Goal: Task Accomplishment & Management: Manage account settings

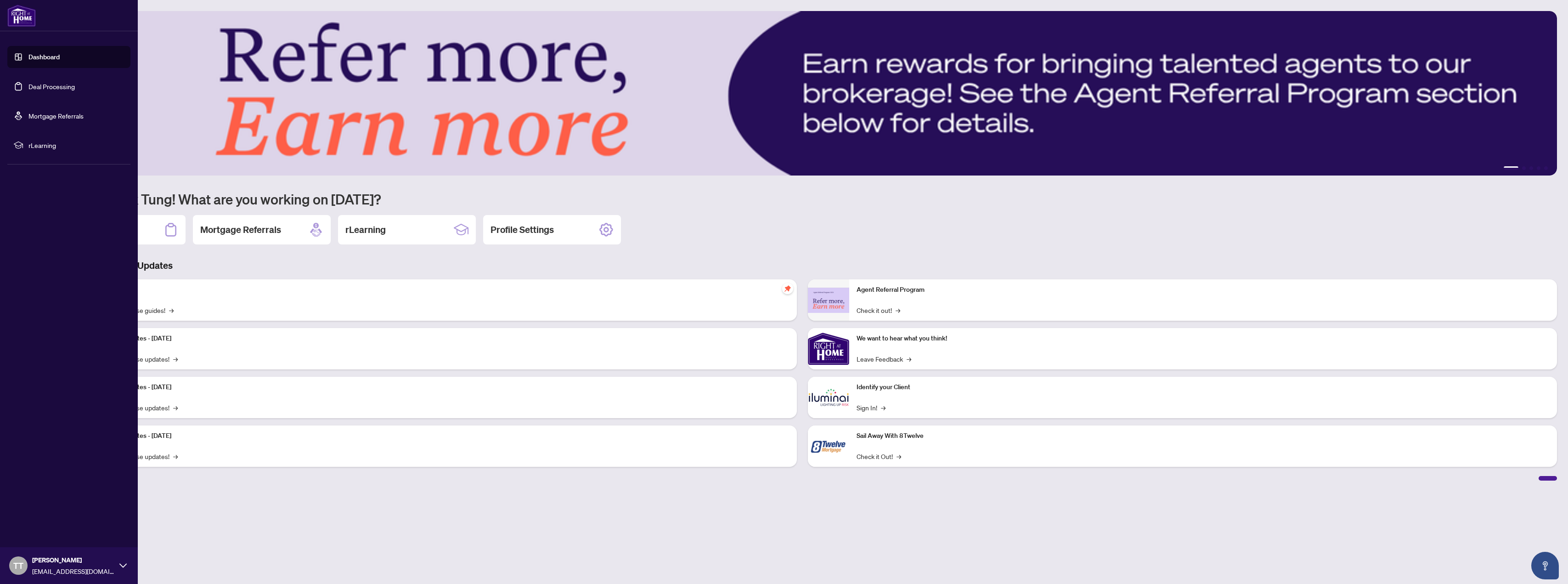
click at [40, 89] on link "Deal Processing" at bounding box center [52, 86] width 46 height 9
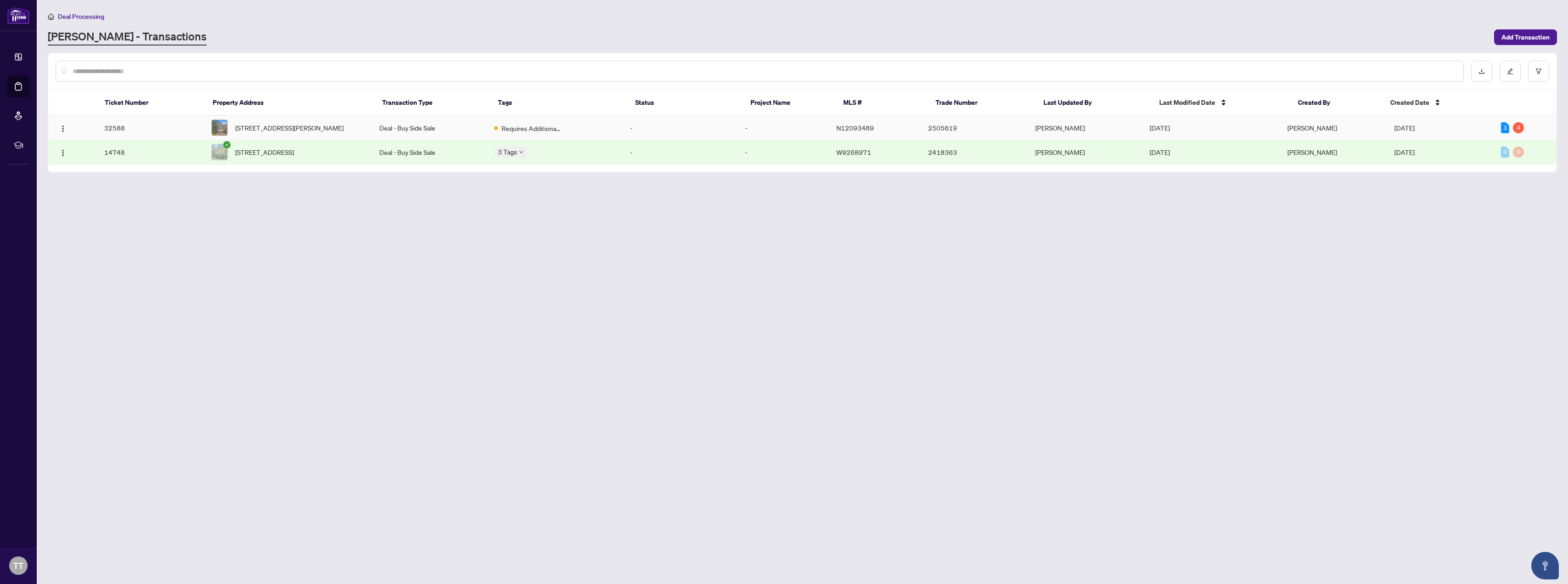
click at [246, 124] on span "[STREET_ADDRESS][PERSON_NAME]" at bounding box center [289, 127] width 108 height 10
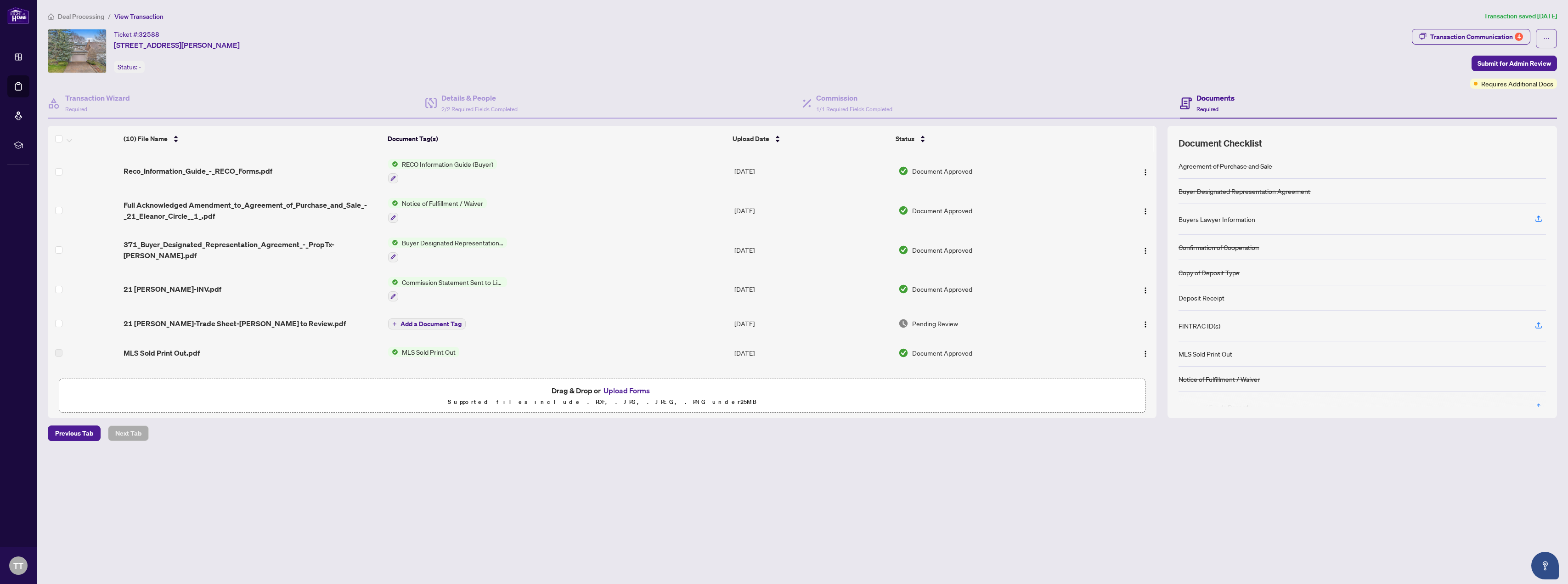
scroll to position [142, 0]
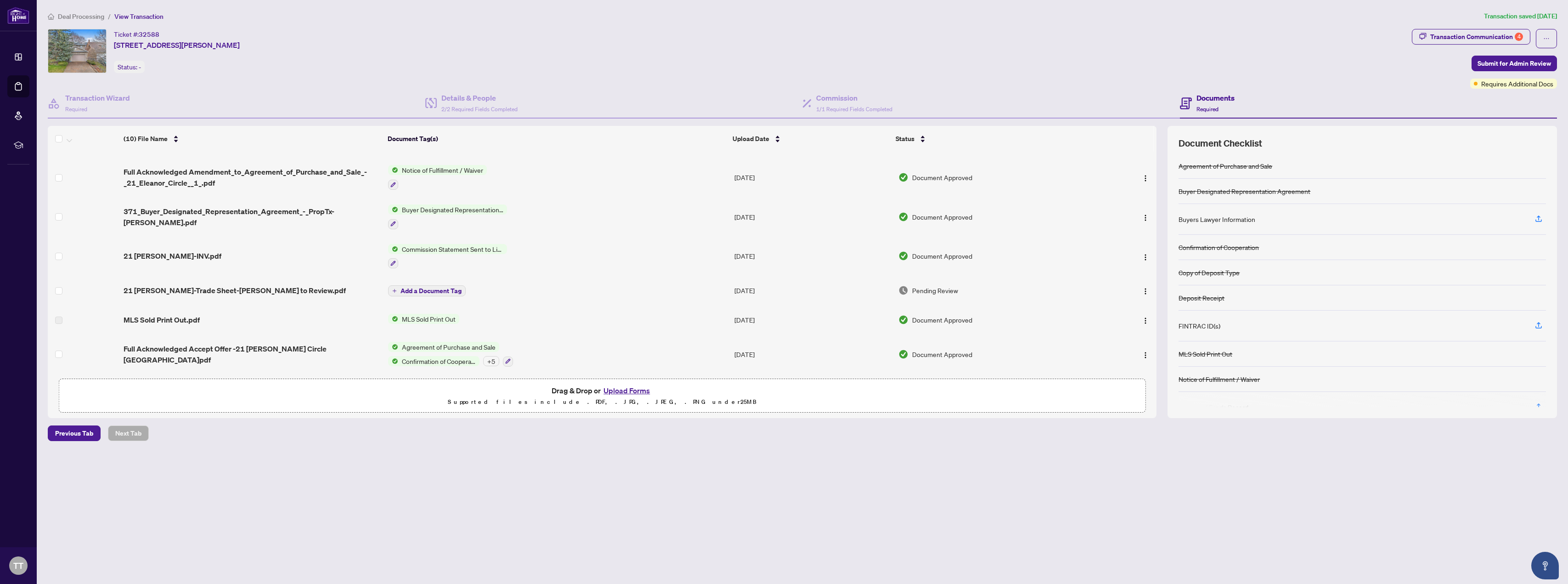
click at [421, 287] on span "Add a Document Tag" at bounding box center [431, 290] width 61 height 7
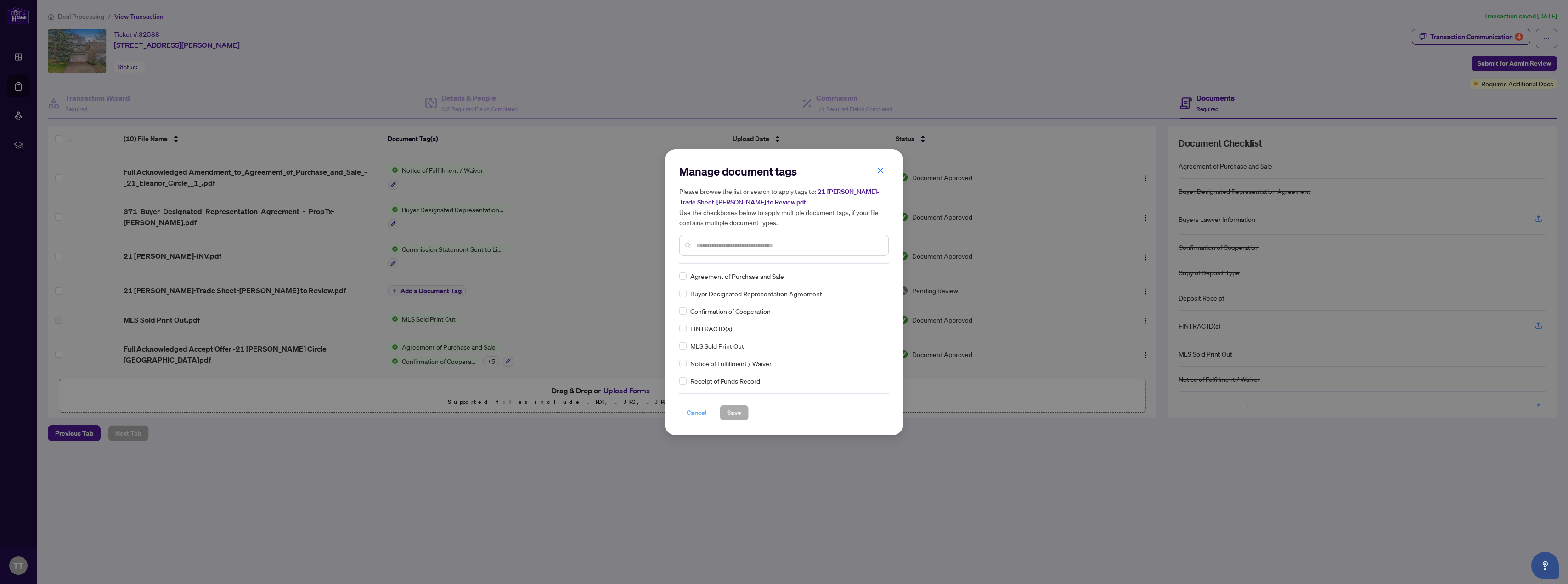
click at [523, 414] on span "Cancel" at bounding box center [696, 413] width 20 height 15
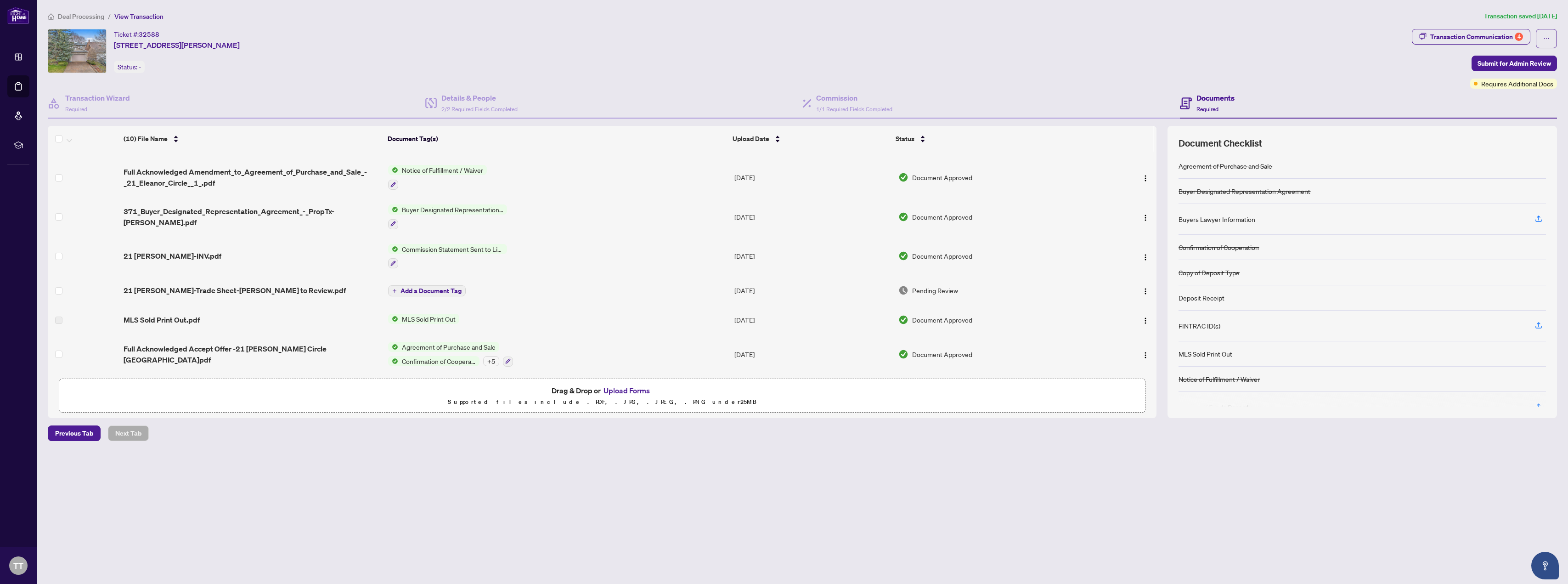
click at [394, 289] on icon "plus" at bounding box center [394, 291] width 5 height 5
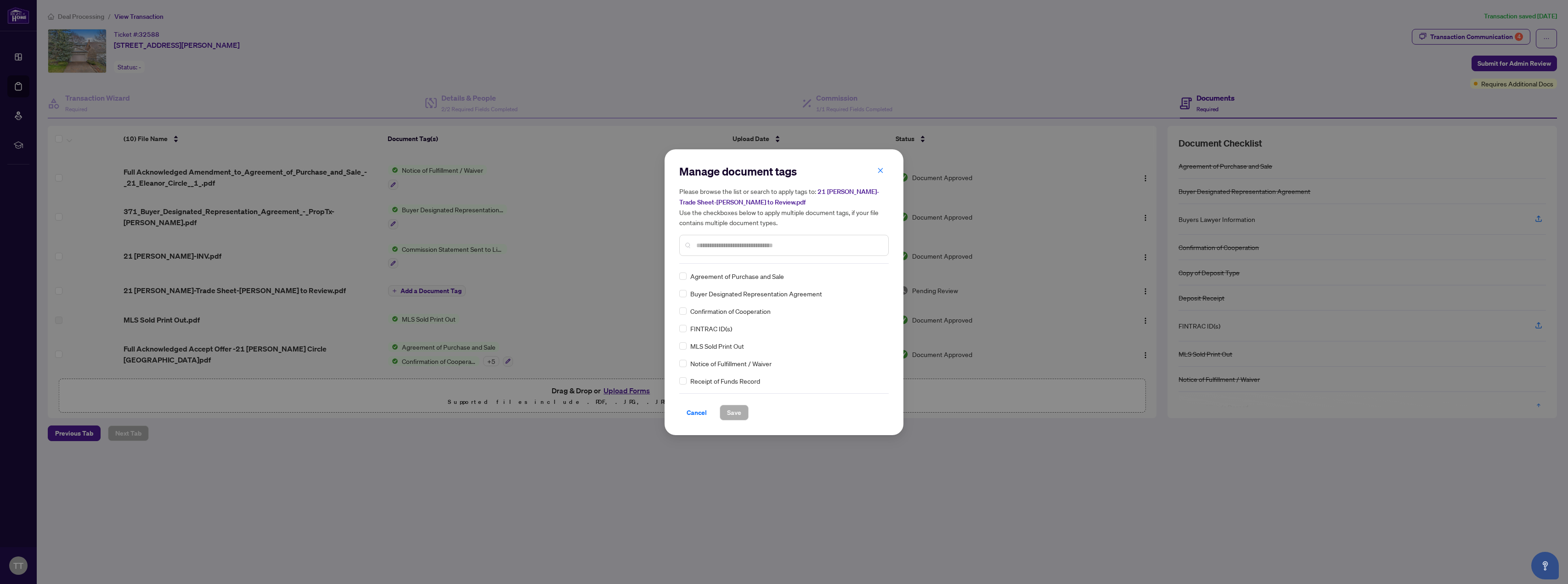
click at [523, 246] on input "text" at bounding box center [788, 245] width 184 height 10
click at [523, 408] on span "Save" at bounding box center [733, 413] width 14 height 15
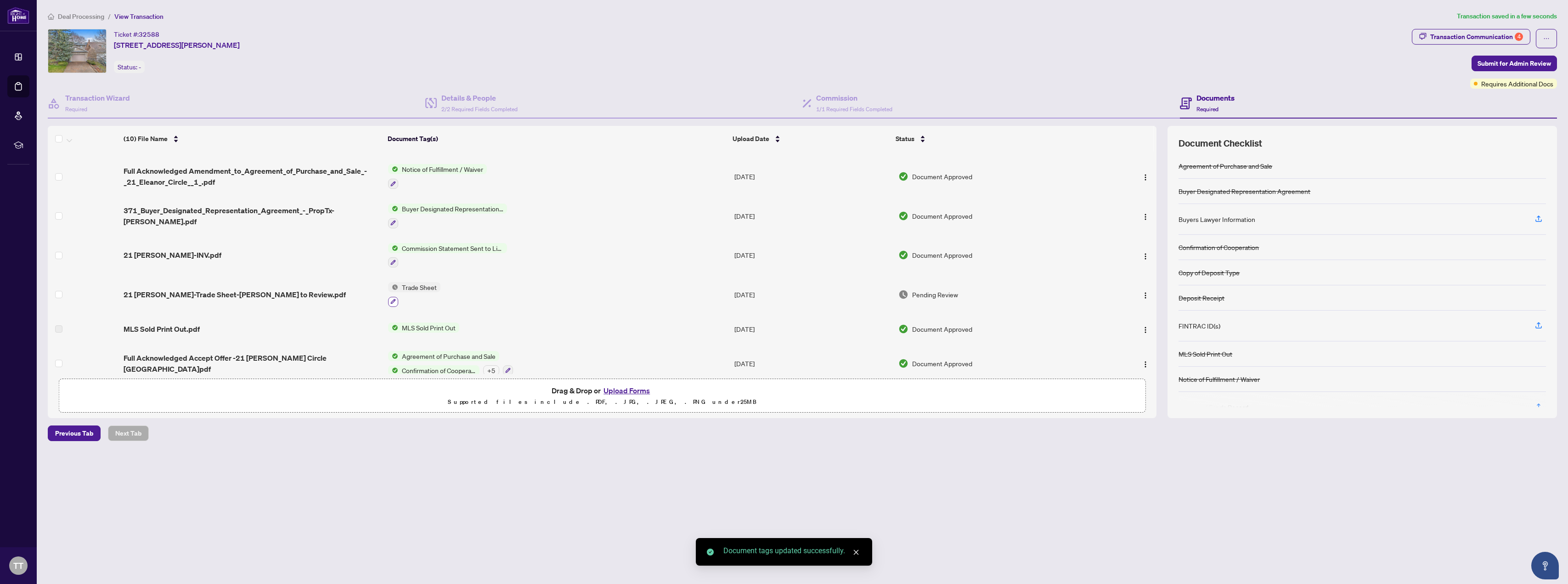
click at [392, 301] on icon "button" at bounding box center [393, 301] width 5 height 5
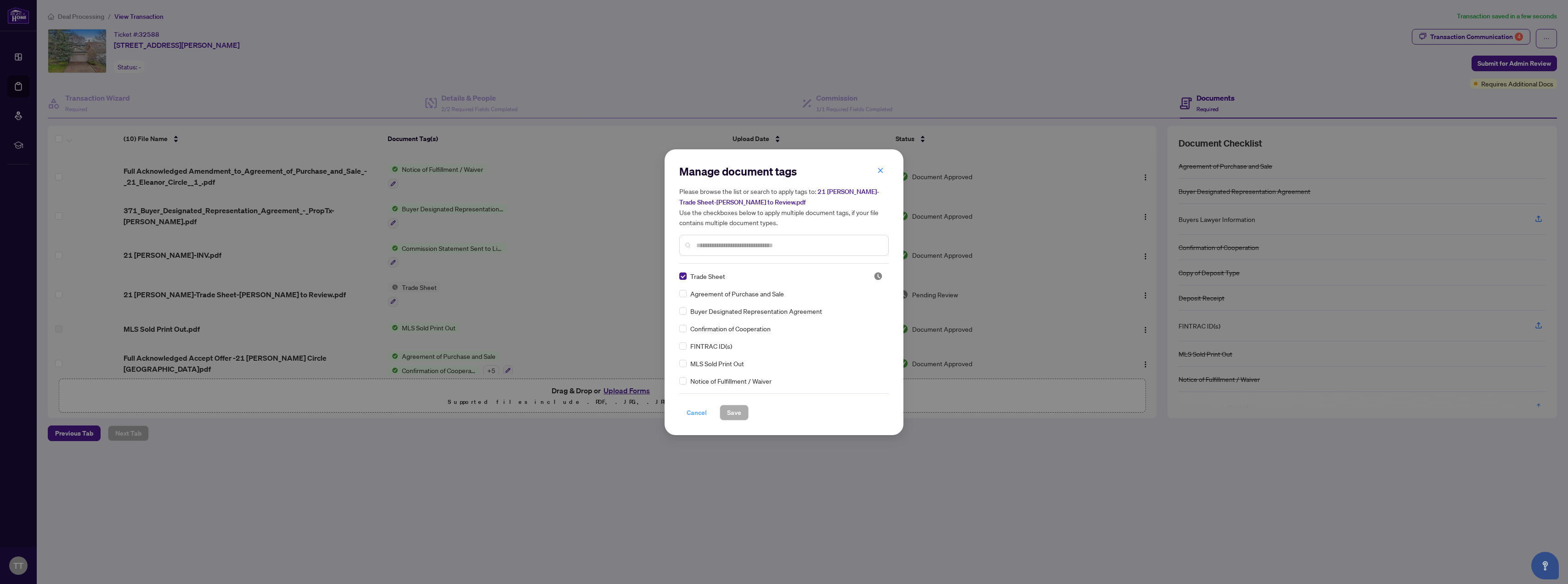
click at [523, 415] on span "Cancel" at bounding box center [696, 413] width 20 height 15
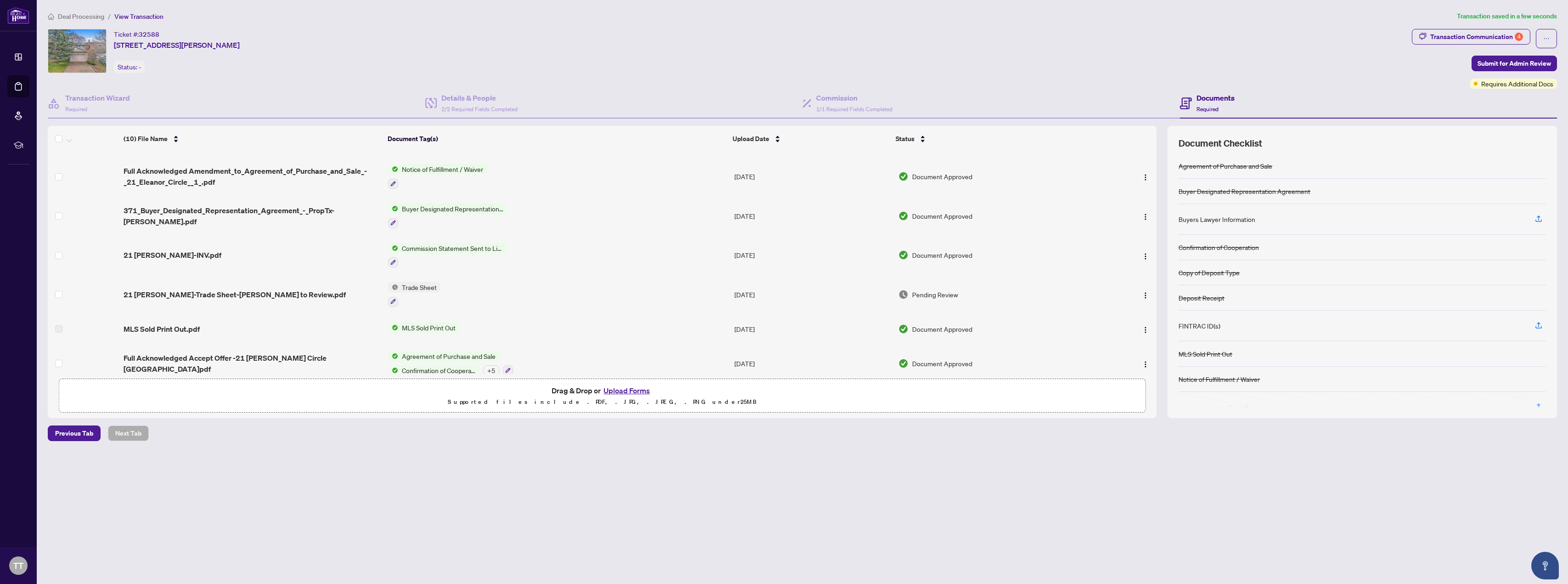
click at [226, 289] on span "21 [PERSON_NAME]-Trade Sheet-[PERSON_NAME] to Review.pdf" at bounding box center [234, 295] width 222 height 11
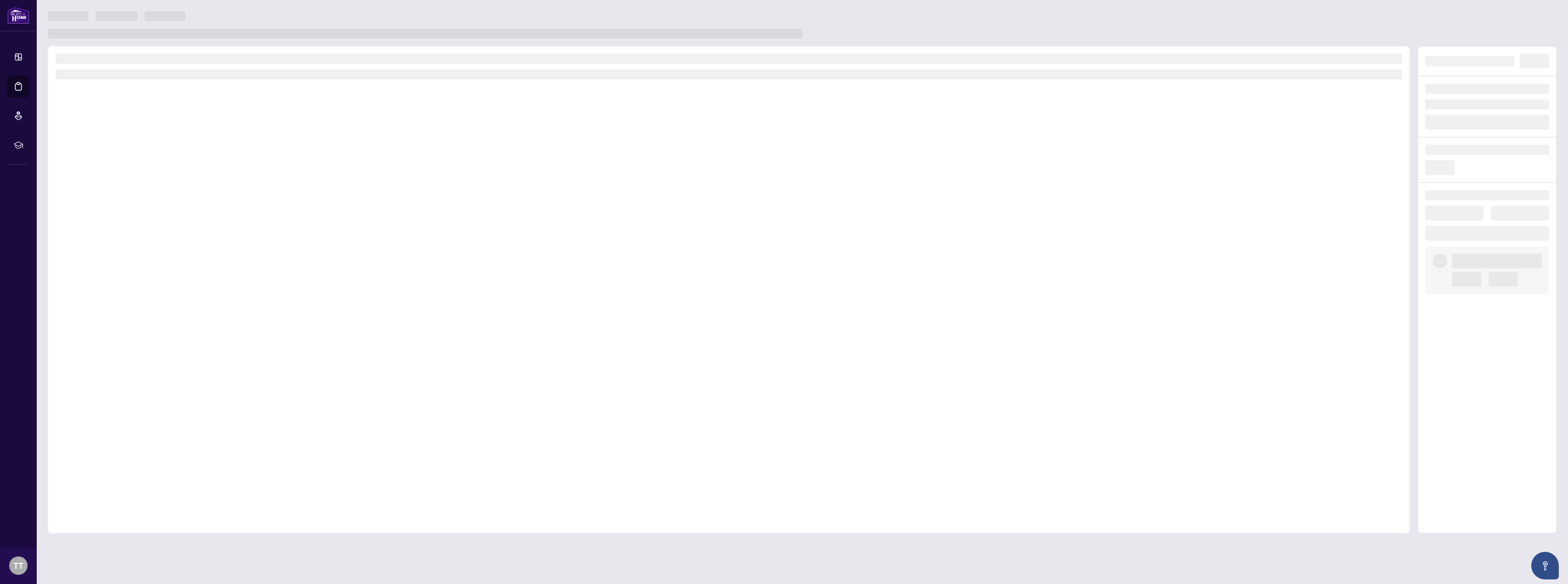
click at [226, 289] on div at bounding box center [729, 289] width 1362 height 488
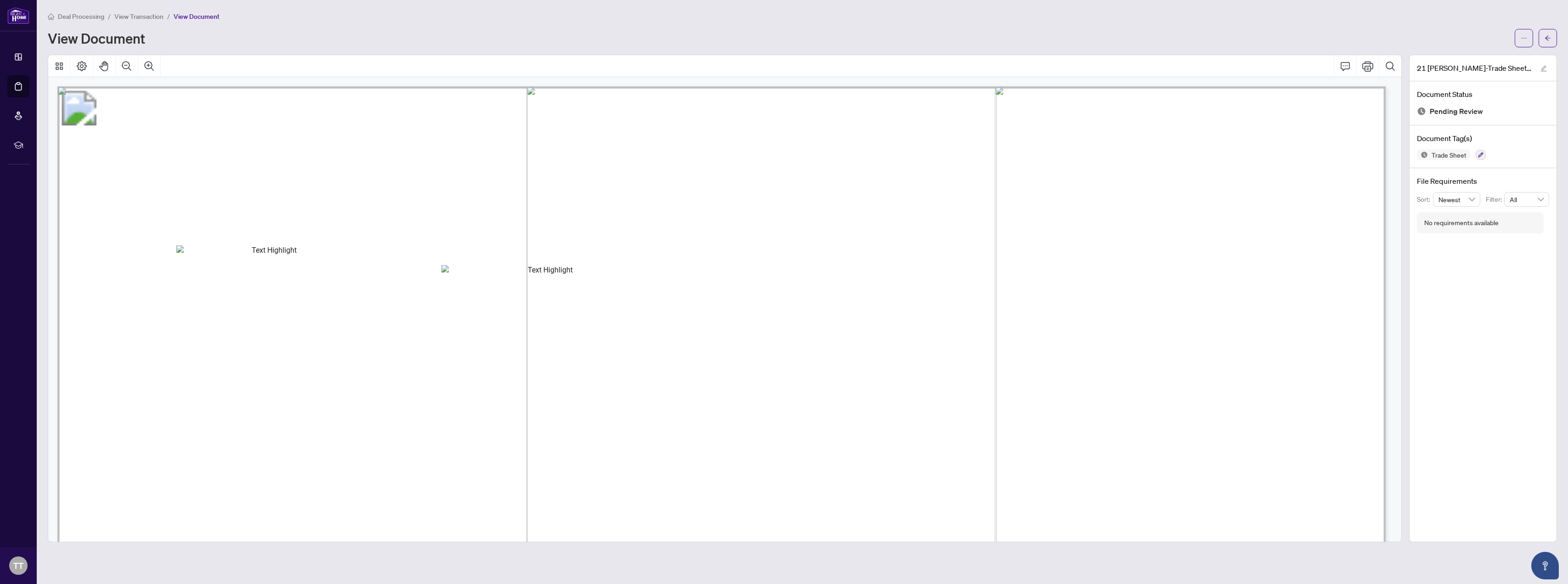
click at [128, 14] on span "View Transaction" at bounding box center [139, 16] width 49 height 9
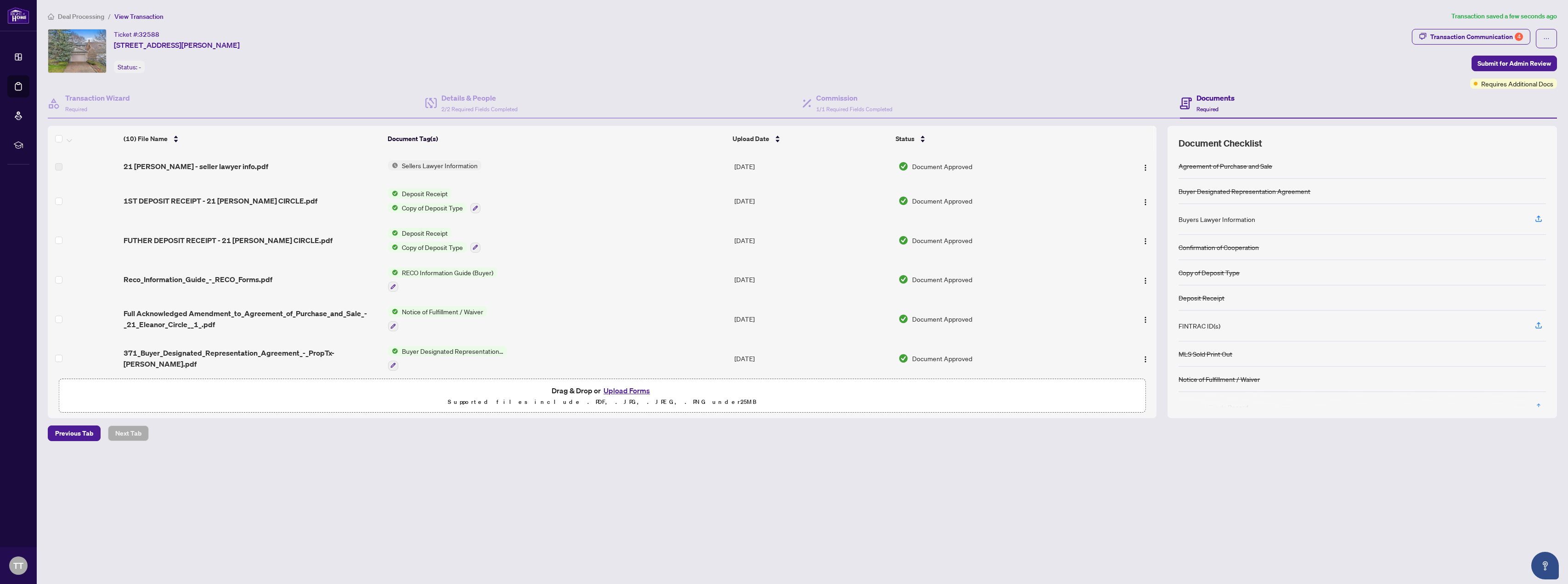
click at [523, 388] on button "Upload Forms" at bounding box center [626, 391] width 52 height 12
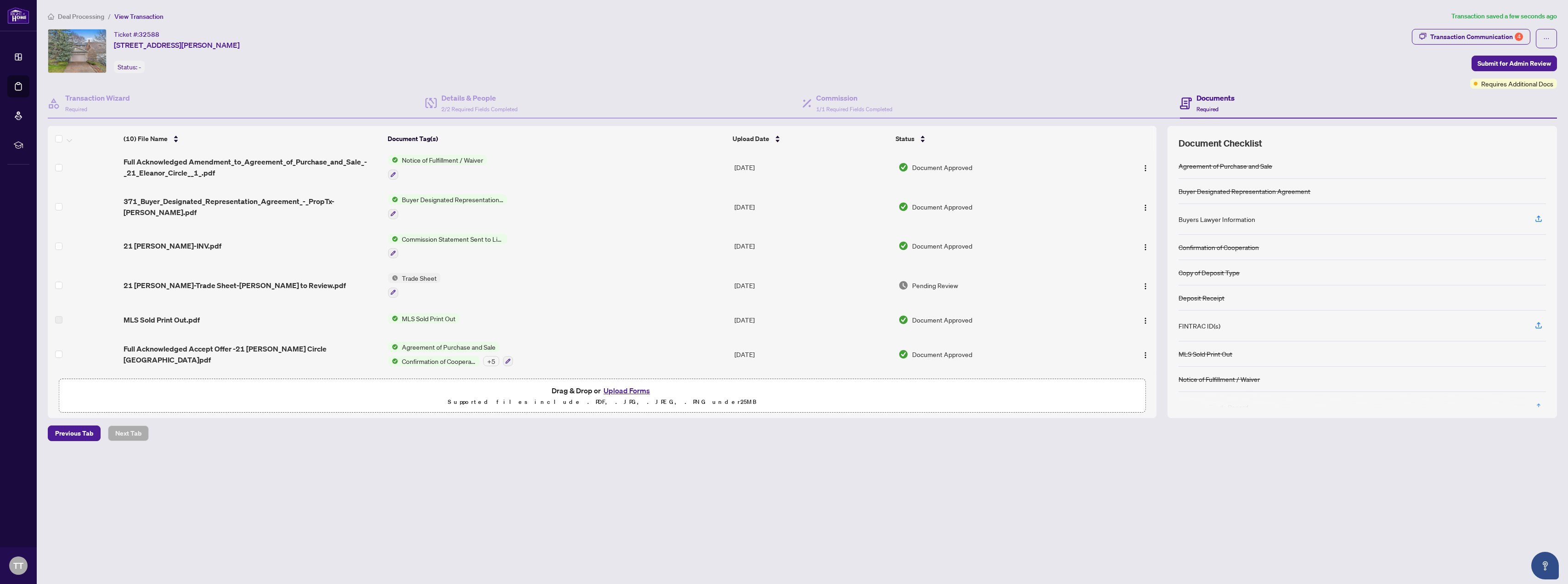
click at [422, 273] on span "Trade Sheet" at bounding box center [419, 278] width 42 height 10
click at [390, 320] on span "Trade Sheet" at bounding box center [394, 320] width 42 height 10
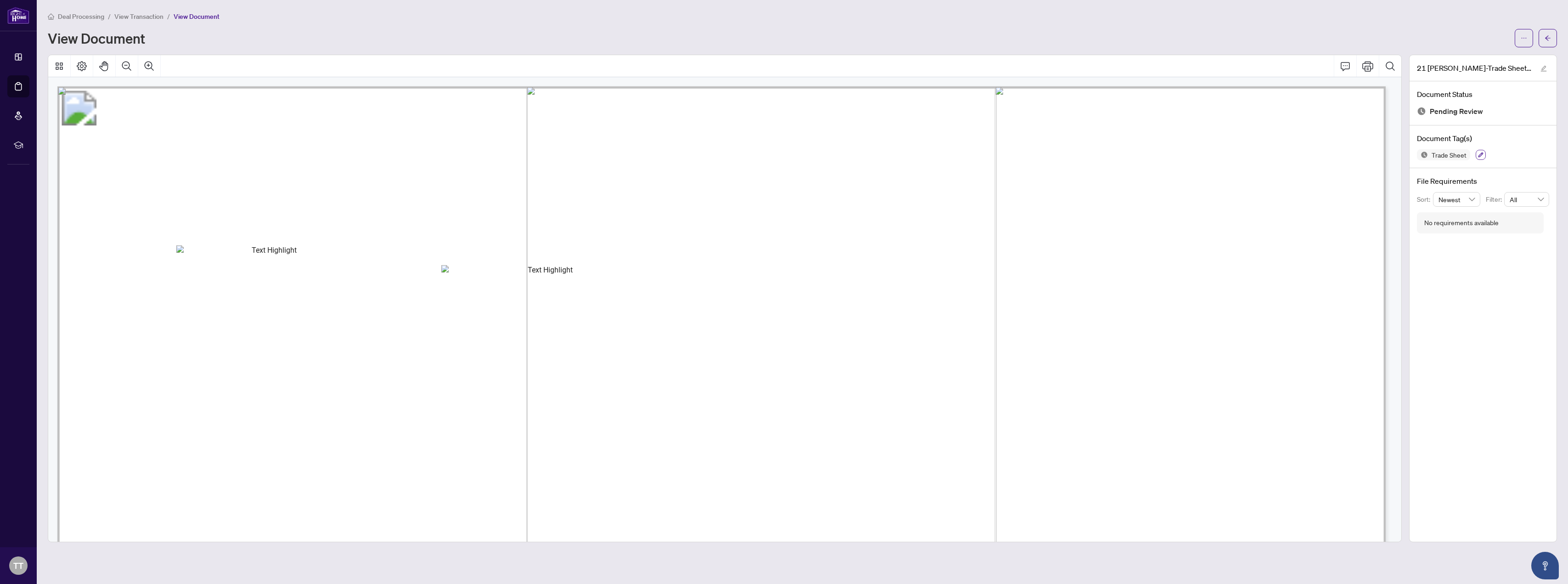
click at [523, 153] on icon "button" at bounding box center [1481, 155] width 5 height 5
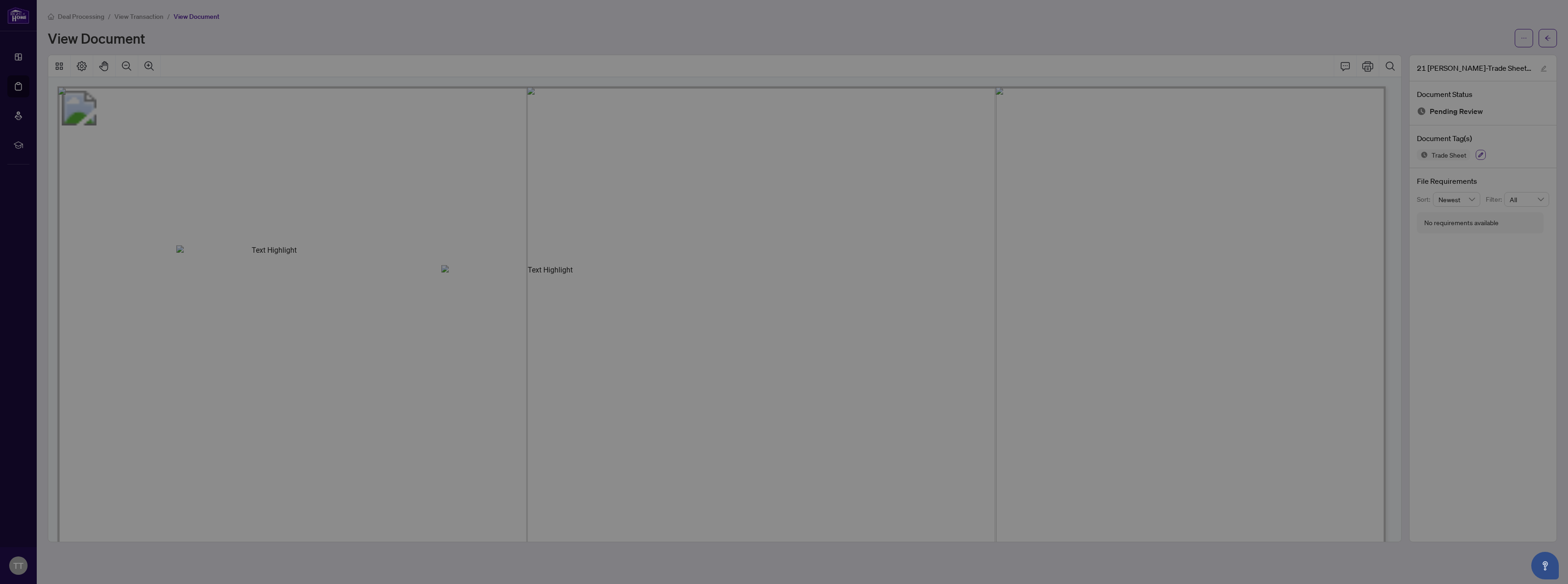
click at [523, 153] on div "Manage document tags Please browse the list or search to apply tags to: 21 [PER…" at bounding box center [784, 292] width 1568 height 584
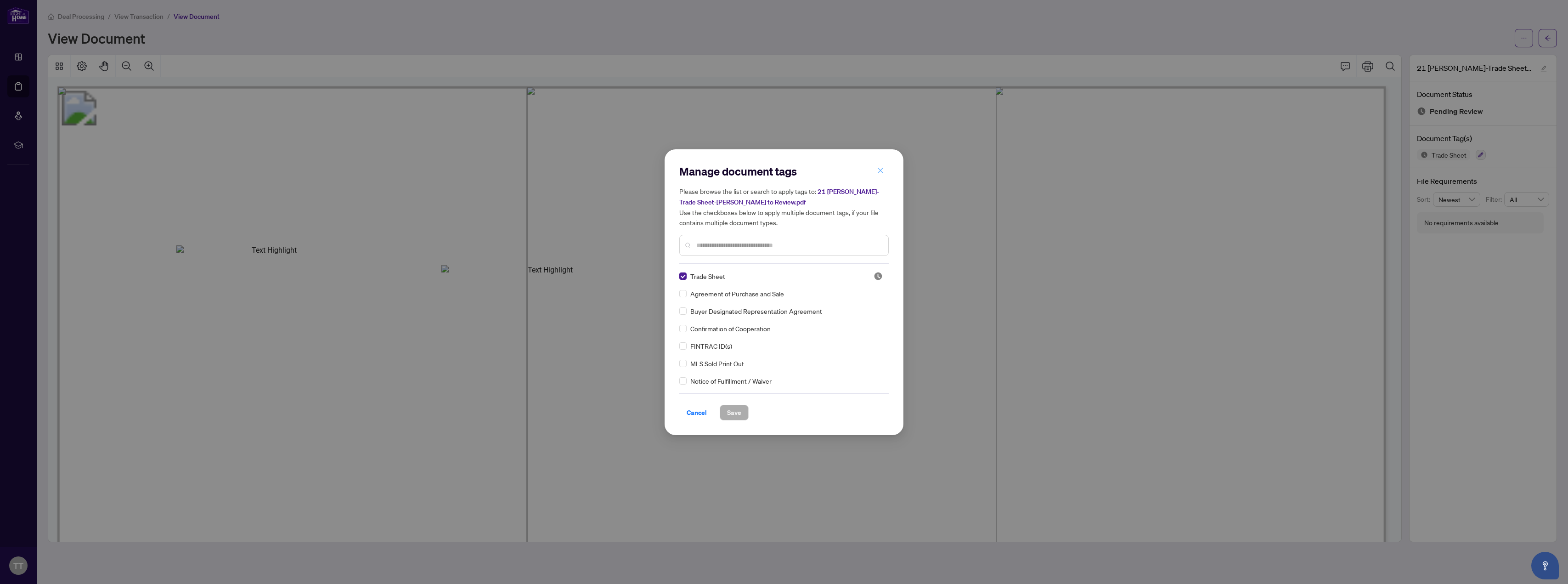
click at [523, 174] on icon "close" at bounding box center [880, 171] width 7 height 7
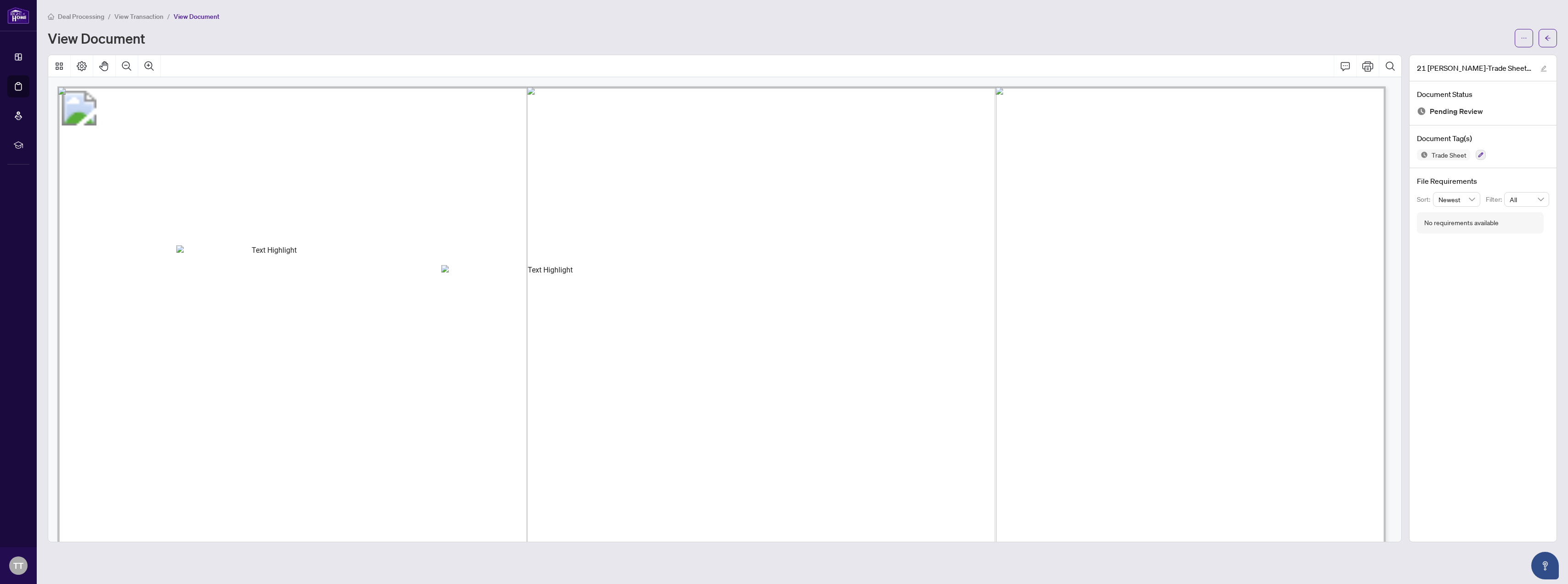
click at [138, 19] on span "View Transaction" at bounding box center [139, 16] width 49 height 9
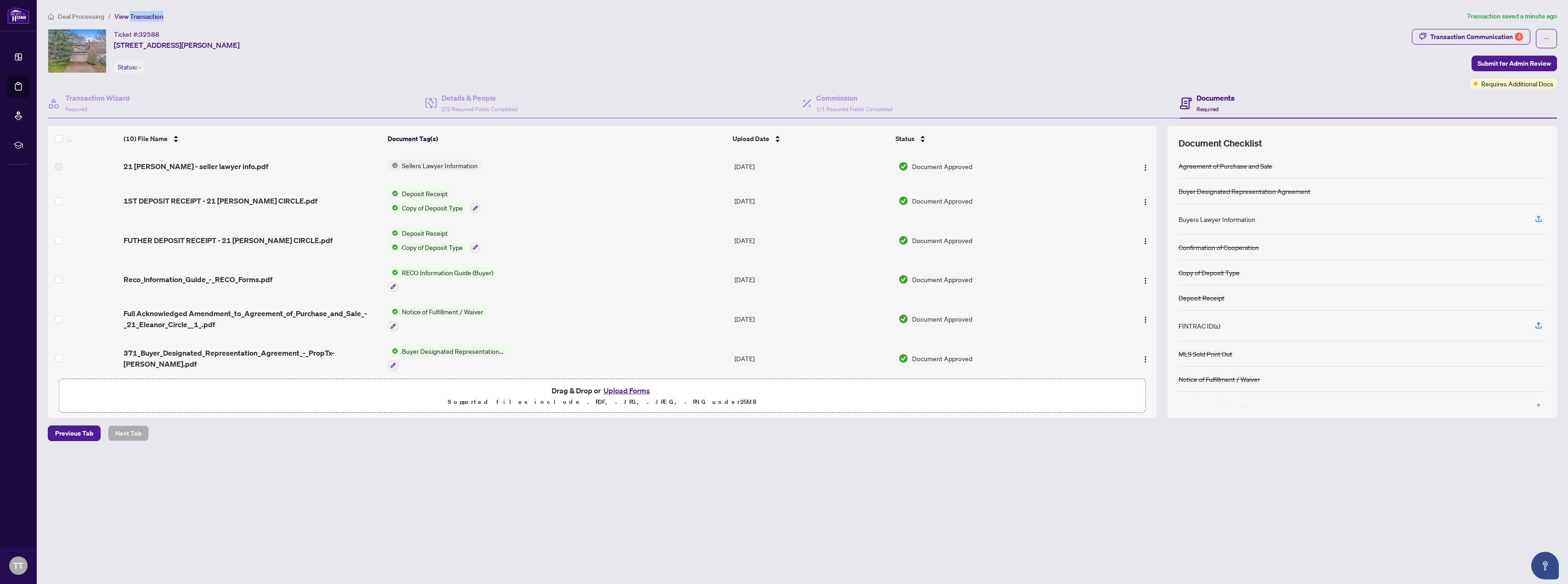
click at [523, 391] on button "Upload Forms" at bounding box center [626, 391] width 52 height 12
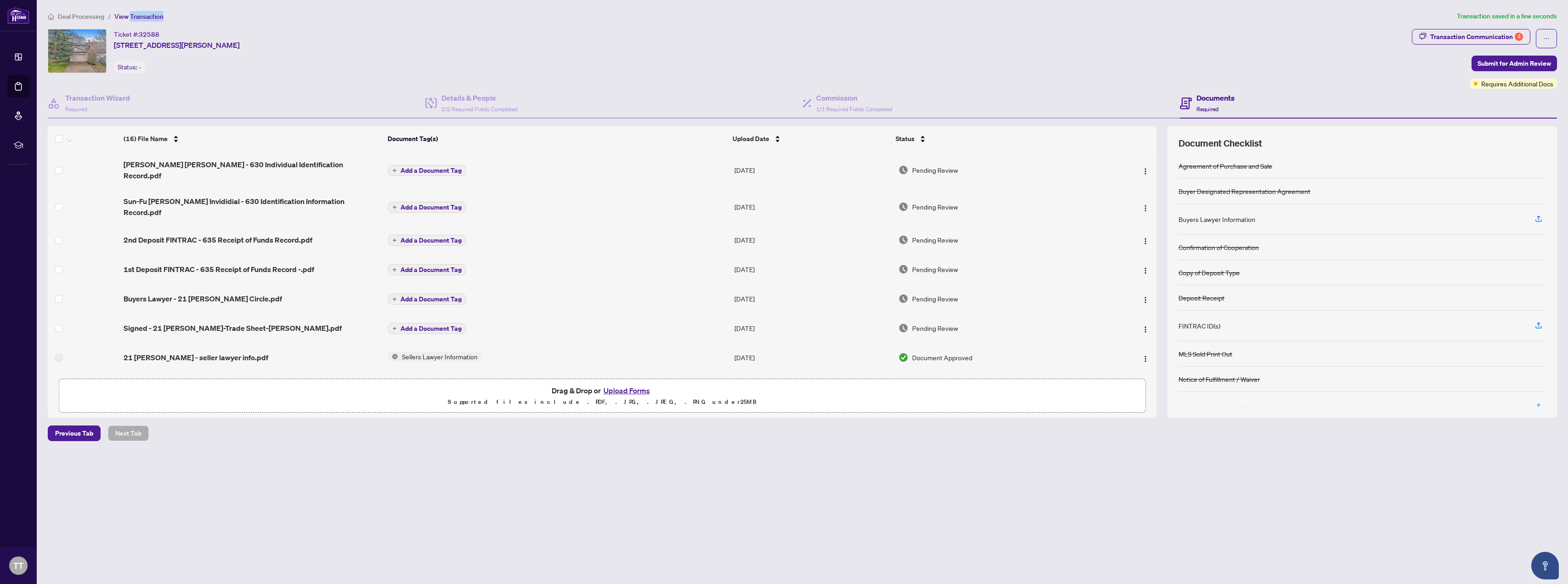
click at [421, 323] on button "Add a Document Tag" at bounding box center [427, 328] width 78 height 11
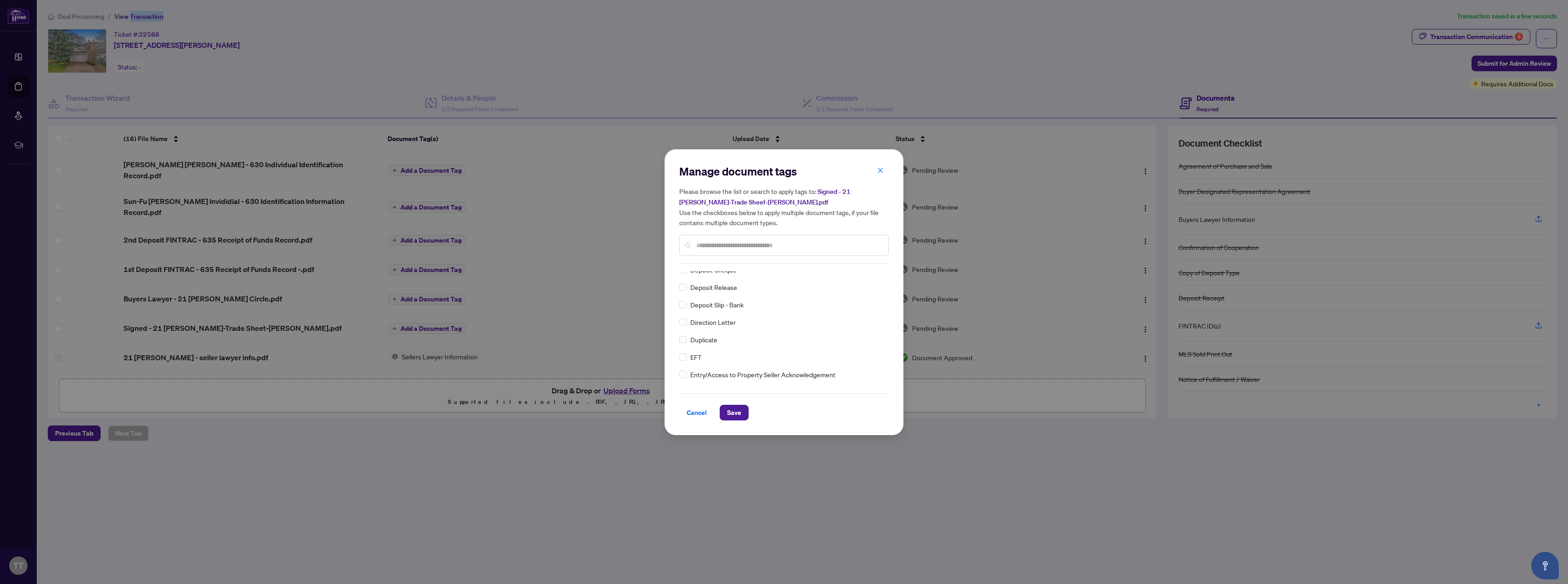
scroll to position [965, 0]
click at [523, 410] on span "Save" at bounding box center [733, 413] width 14 height 15
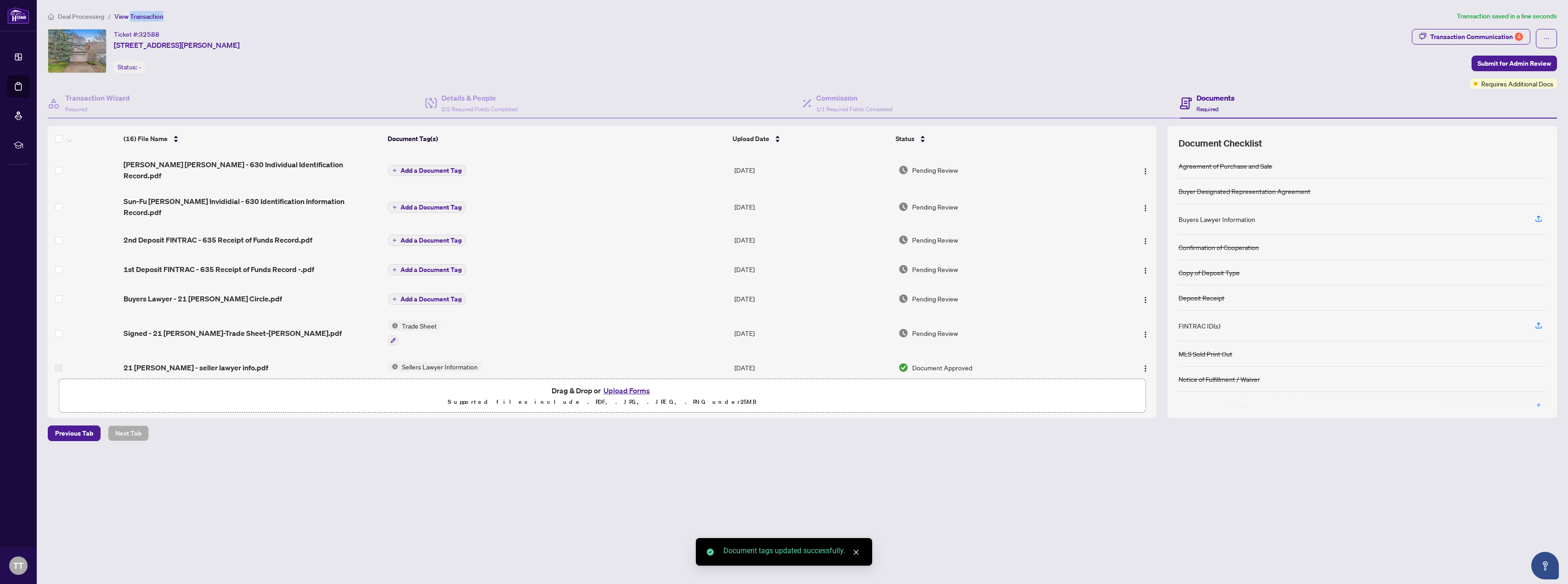
click at [427, 296] on span "Add a Document Tag" at bounding box center [431, 299] width 61 height 7
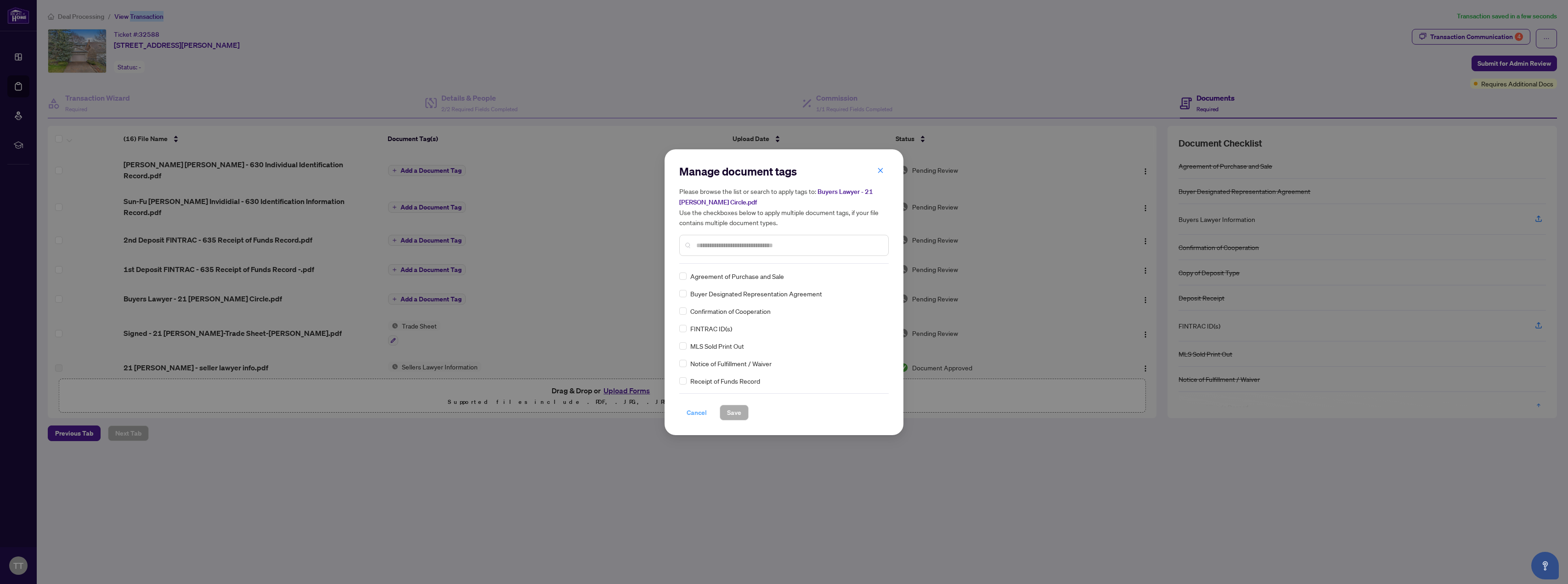
click at [523, 413] on span "Cancel" at bounding box center [696, 413] width 20 height 15
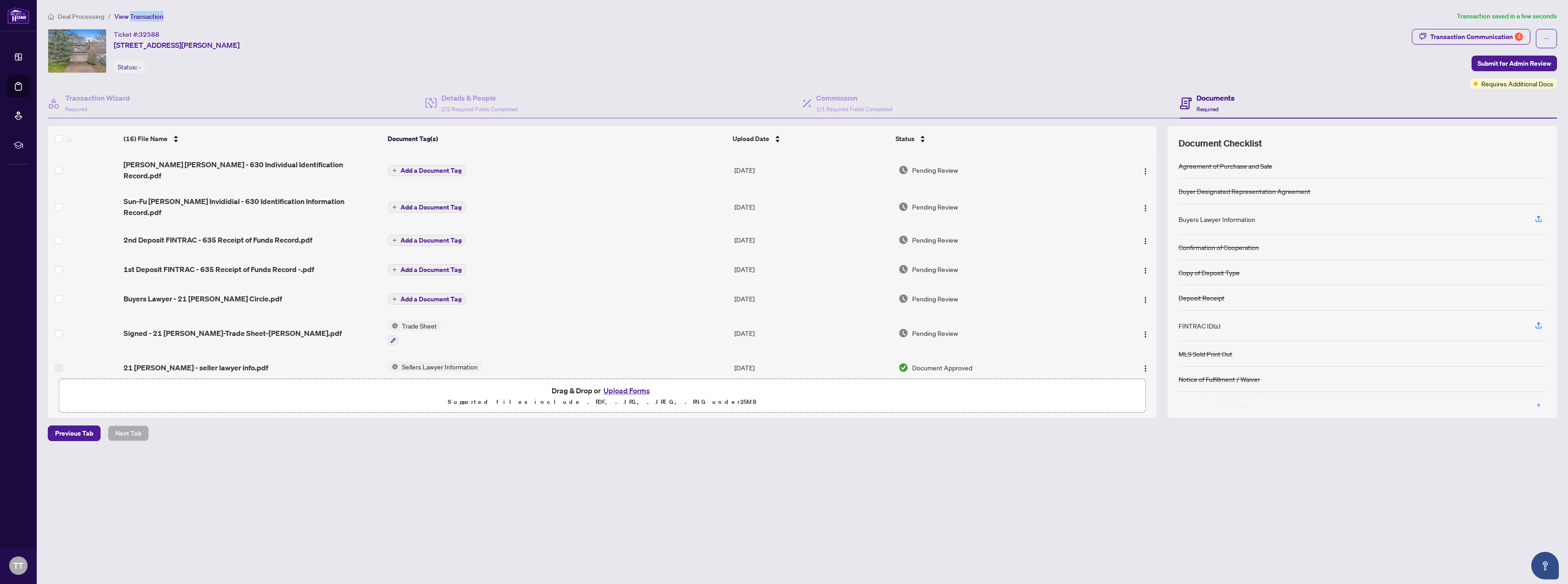
click at [429, 296] on span "Add a Document Tag" at bounding box center [431, 299] width 61 height 7
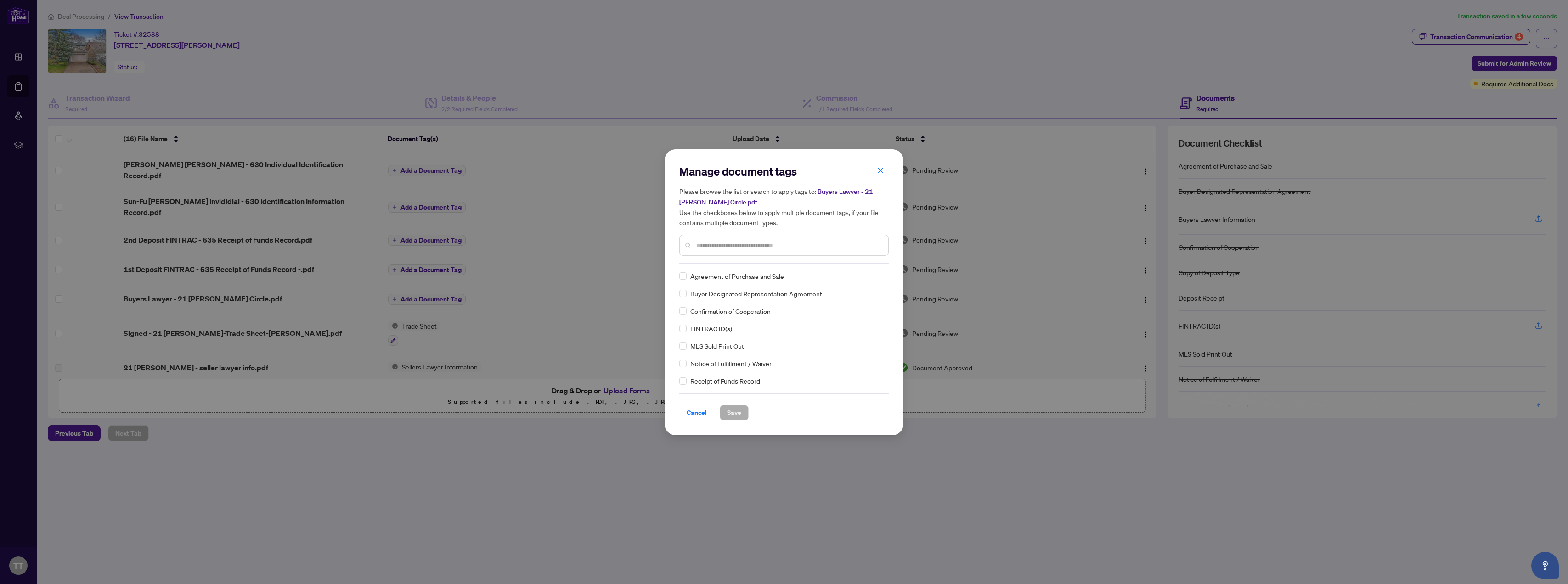
click at [523, 248] on input "text" at bounding box center [788, 245] width 184 height 10
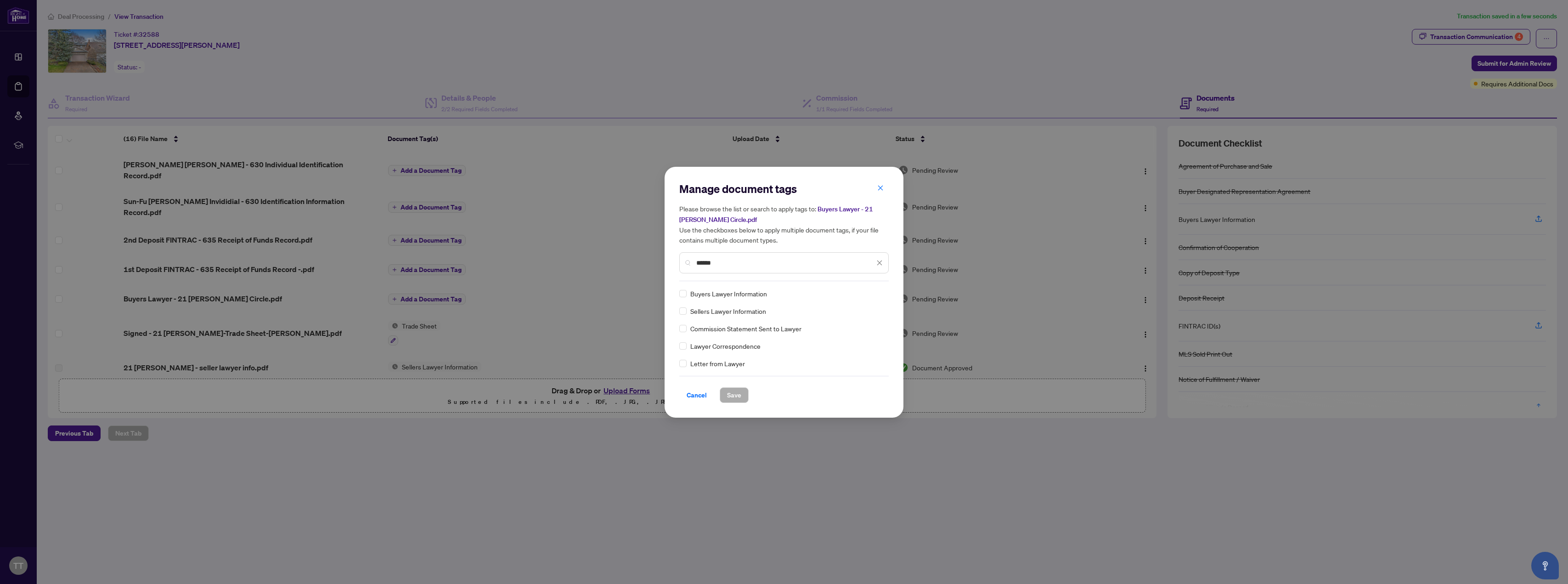
type input "******"
click at [523, 394] on span "Save" at bounding box center [733, 395] width 14 height 15
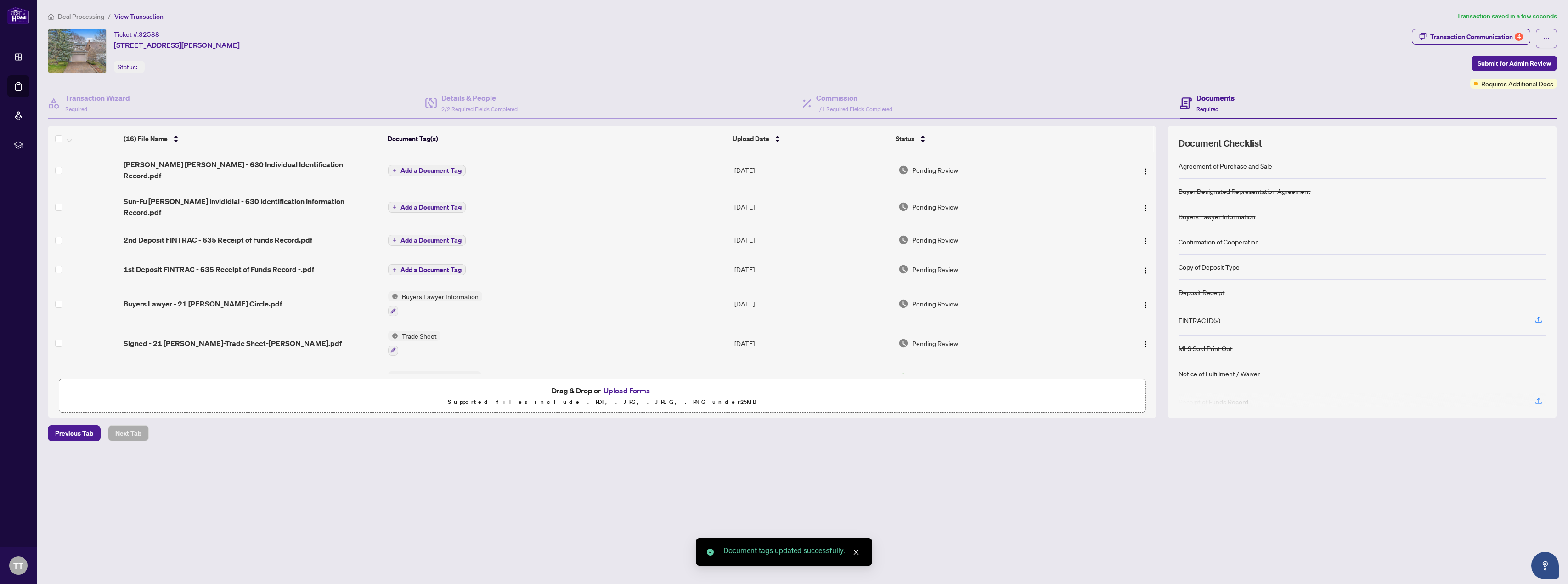
click at [429, 267] on span "Add a Document Tag" at bounding box center [431, 270] width 61 height 7
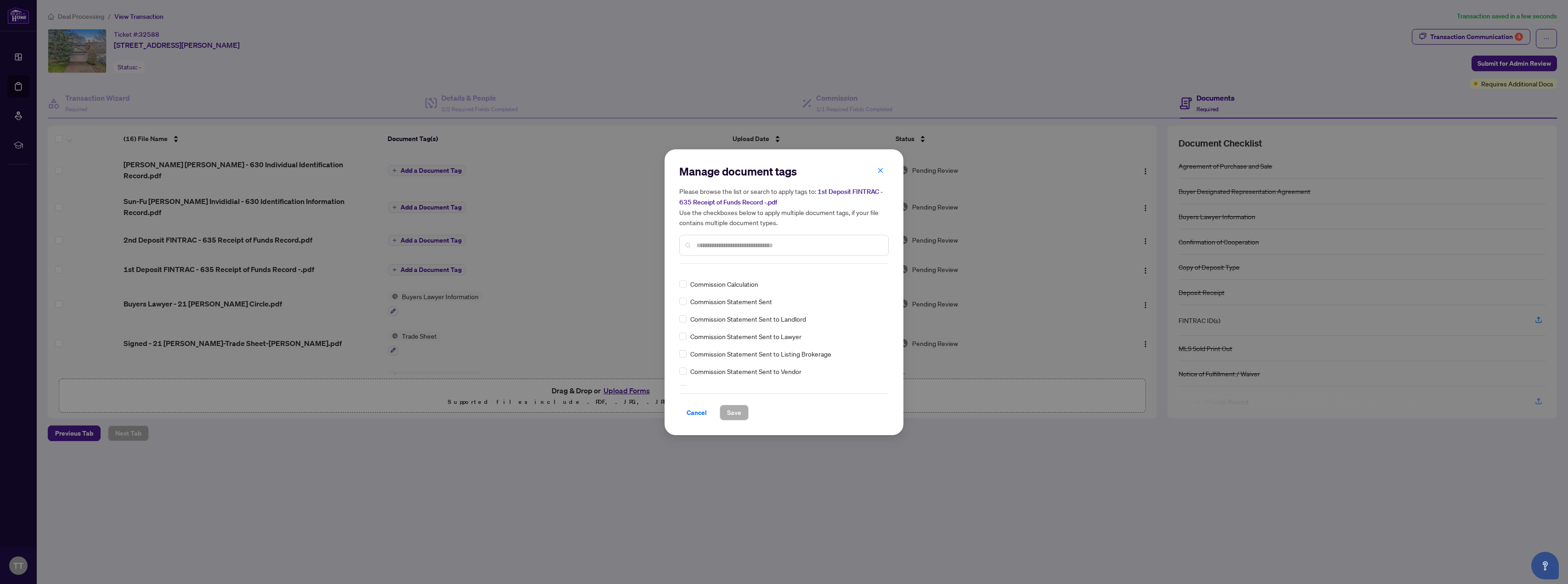
scroll to position [551, 0]
click at [523, 245] on input "text" at bounding box center [788, 245] width 184 height 10
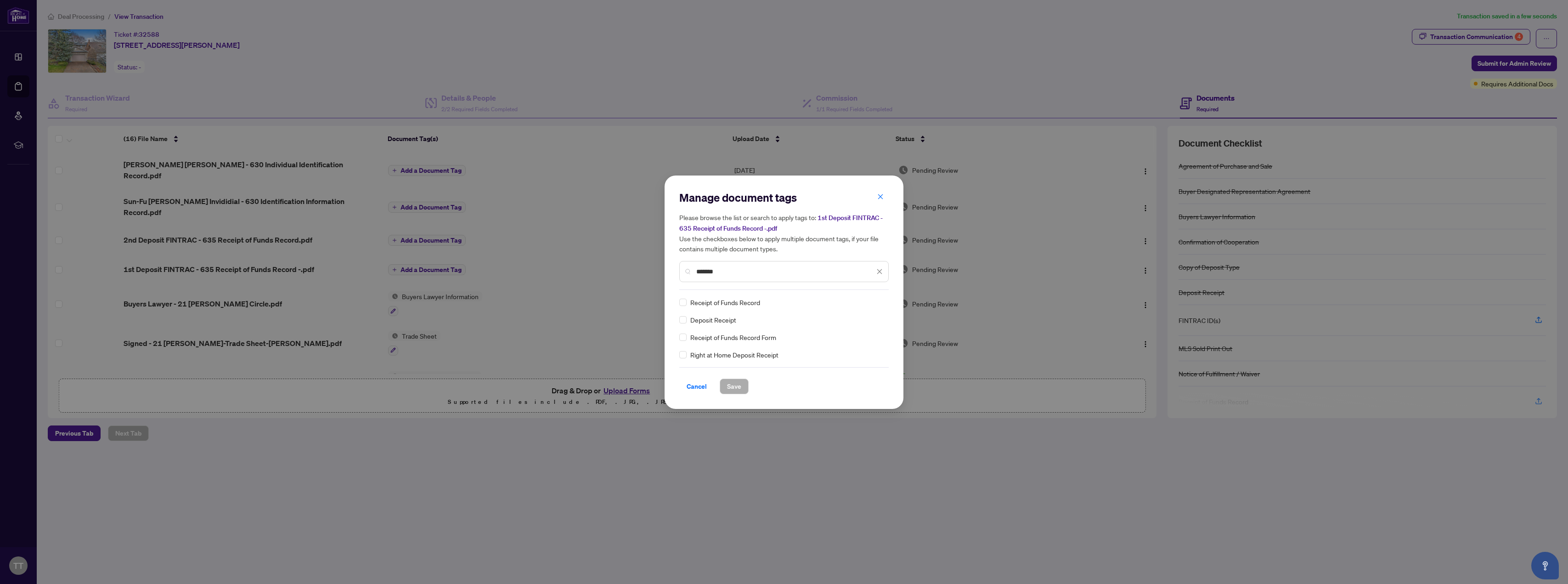
type input "*******"
click at [523, 385] on span "Save" at bounding box center [733, 386] width 14 height 15
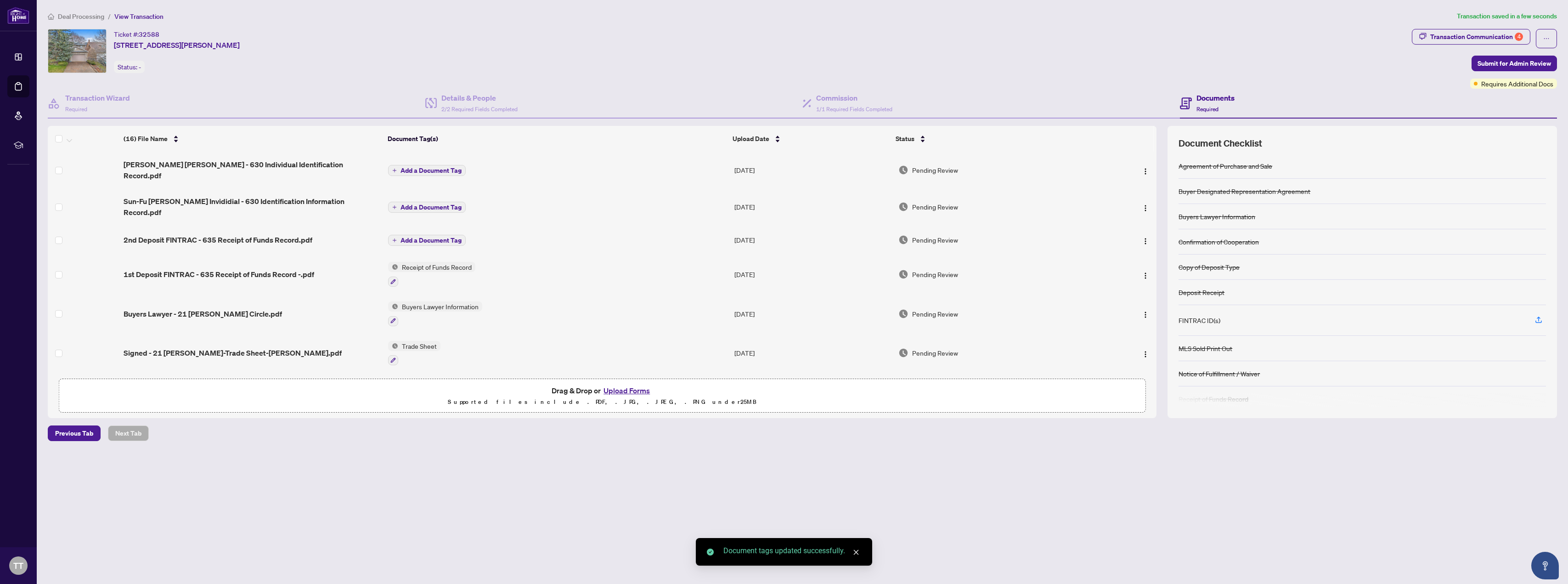
click at [403, 237] on span "Add a Document Tag" at bounding box center [431, 240] width 61 height 7
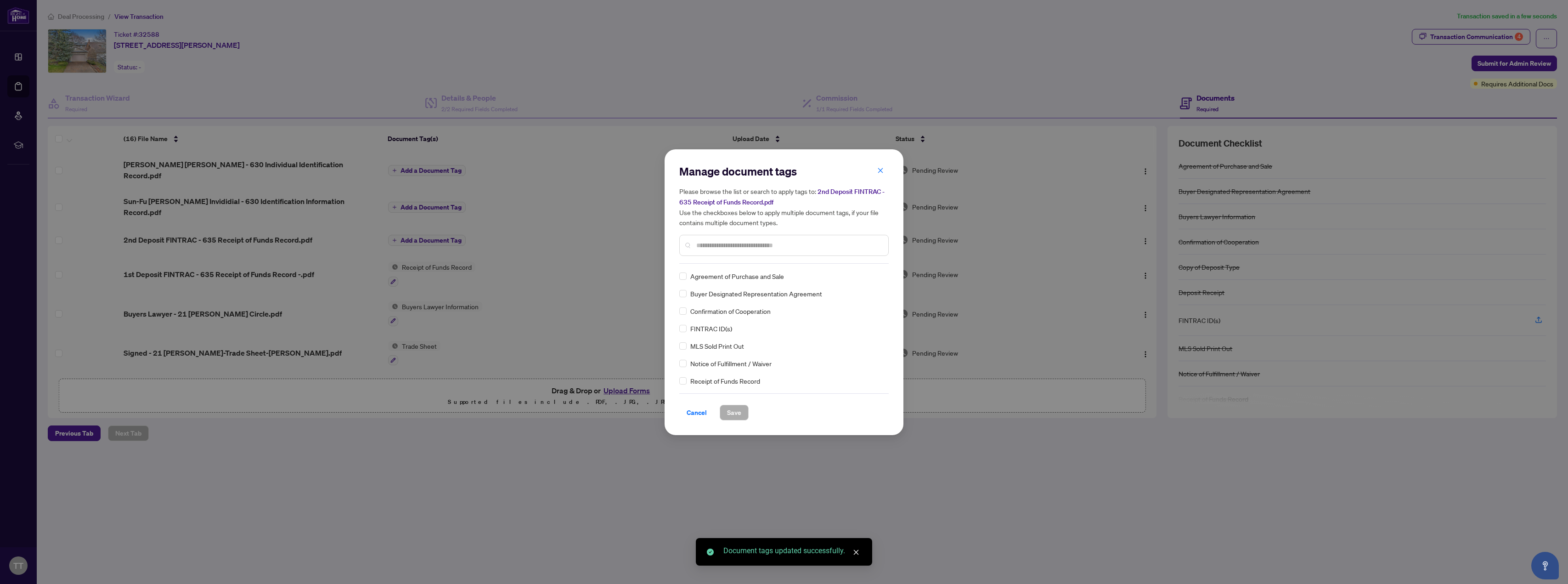
click at [523, 266] on div "Manage document tags Please browse the list or search to apply tags to: 2nd Dep…" at bounding box center [784, 292] width 209 height 256
click at [523, 246] on input "text" at bounding box center [788, 245] width 184 height 10
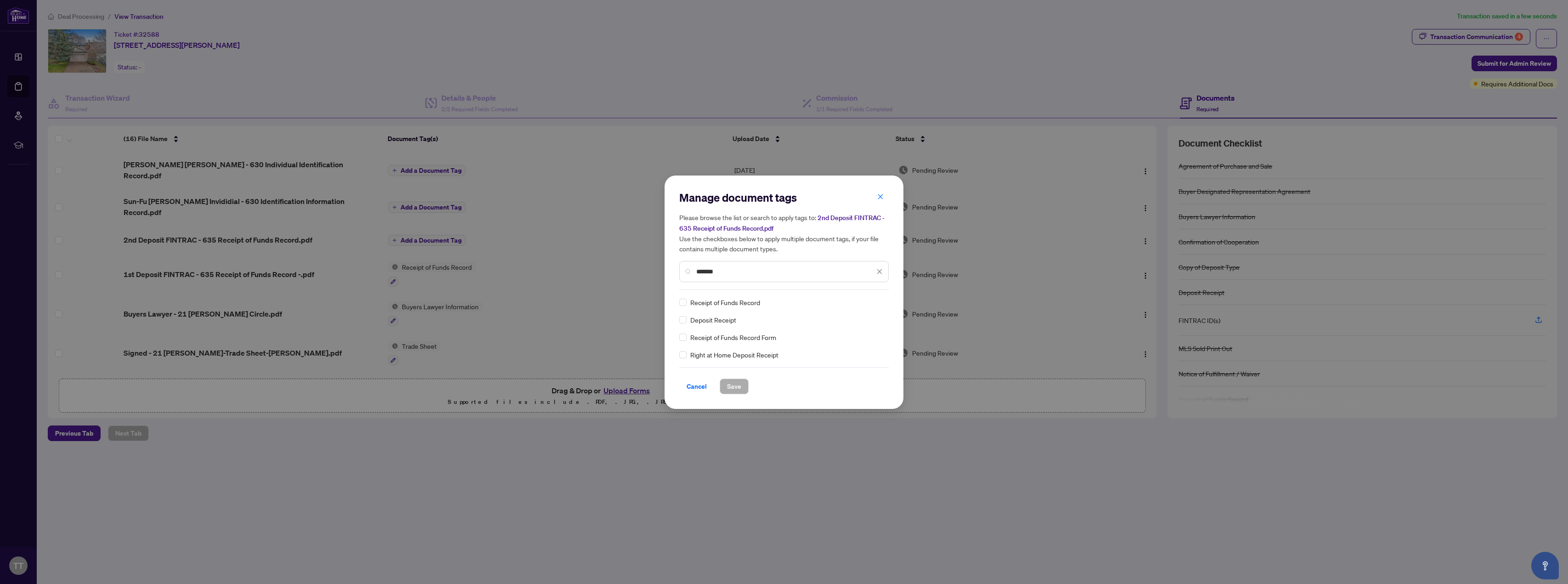
type input "*******"
click at [523, 384] on span "Save" at bounding box center [733, 386] width 14 height 15
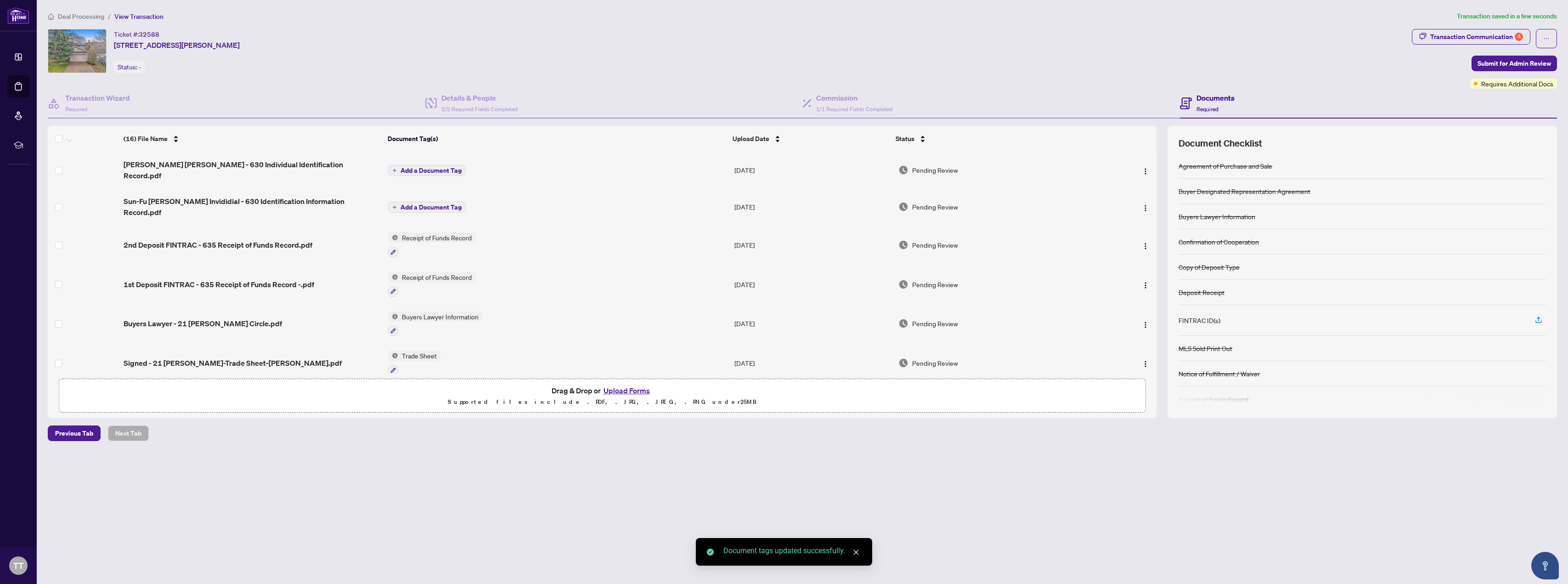
click at [430, 204] on span "Add a Document Tag" at bounding box center [431, 207] width 61 height 7
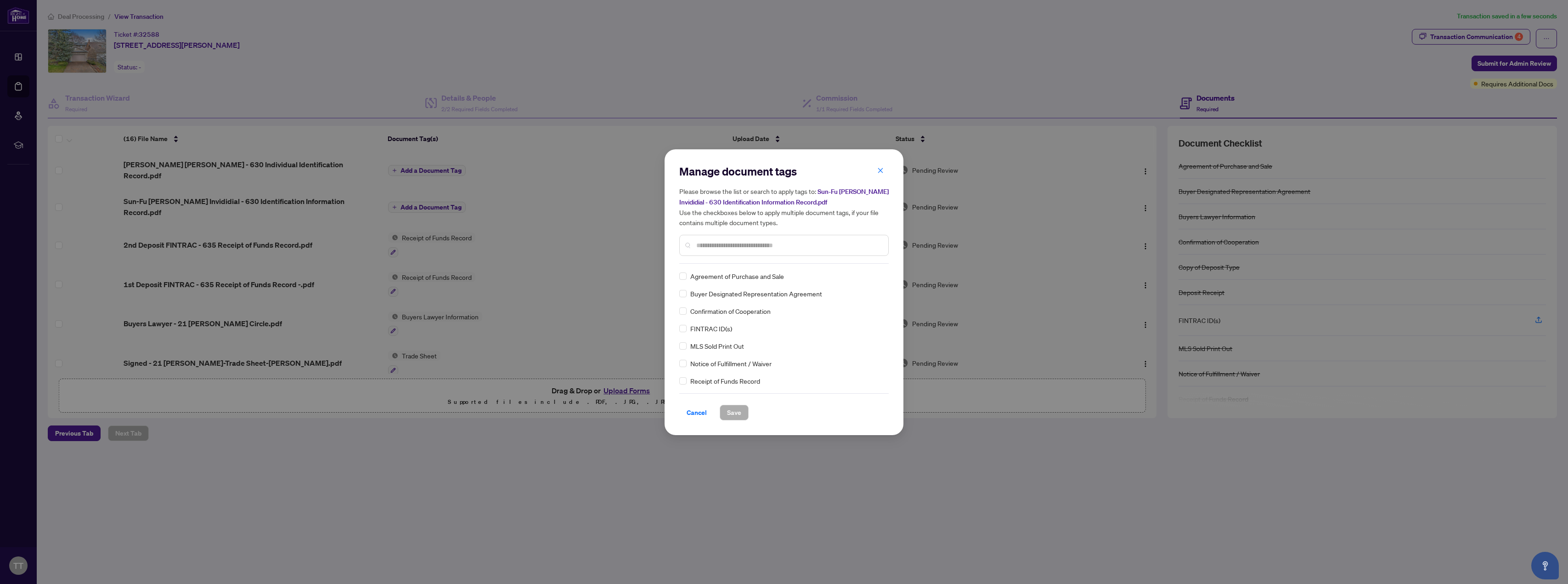
click at [523, 247] on input "text" at bounding box center [788, 245] width 184 height 10
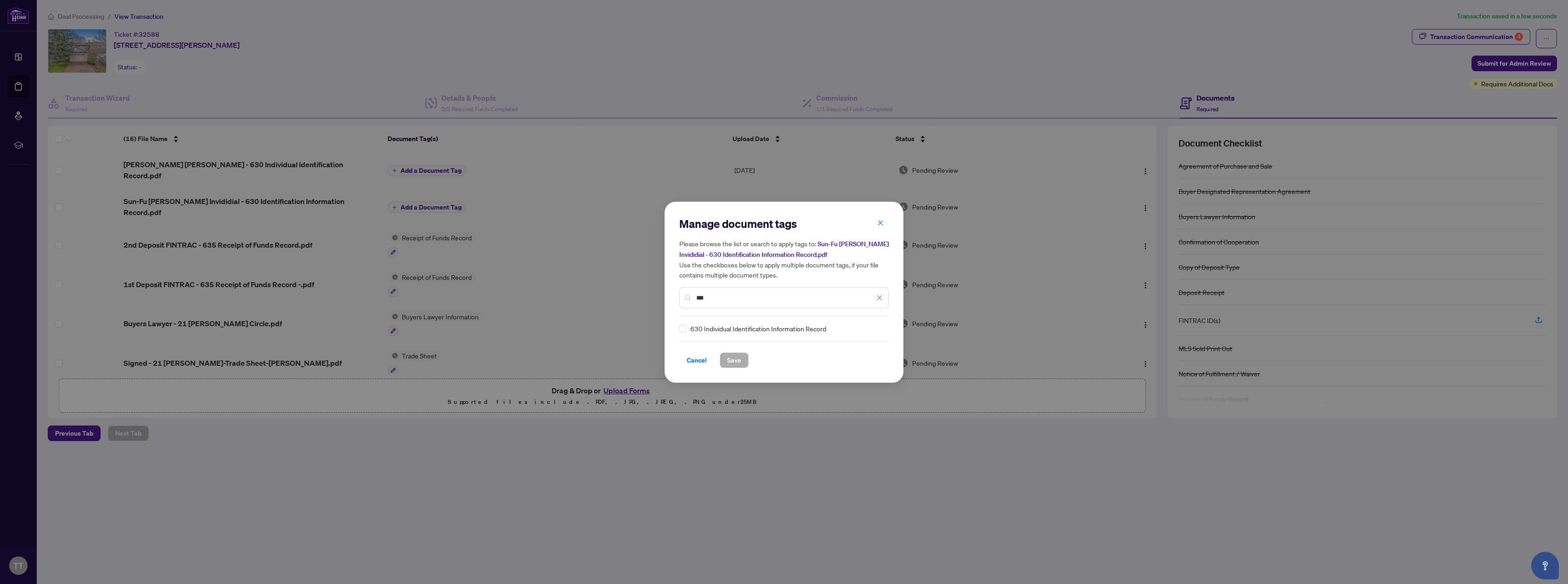
drag, startPoint x: 721, startPoint y: 300, endPoint x: 688, endPoint y: 299, distance: 33.0
click at [523, 299] on div "***" at bounding box center [784, 298] width 209 height 21
type input "***"
click at [523, 299] on div "***" at bounding box center [784, 298] width 209 height 21
drag, startPoint x: 721, startPoint y: 298, endPoint x: 684, endPoint y: 295, distance: 37.1
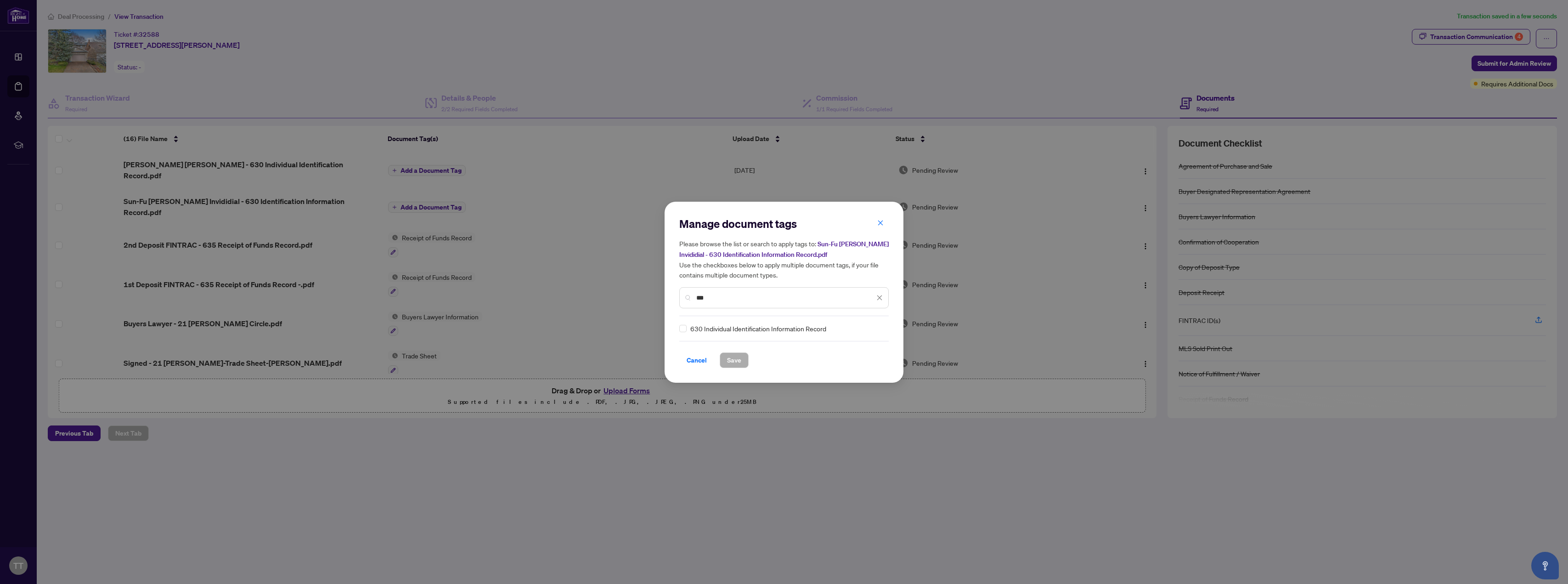
click at [523, 295] on div "***" at bounding box center [784, 298] width 209 height 21
click at [523, 358] on button "Save" at bounding box center [734, 361] width 29 height 16
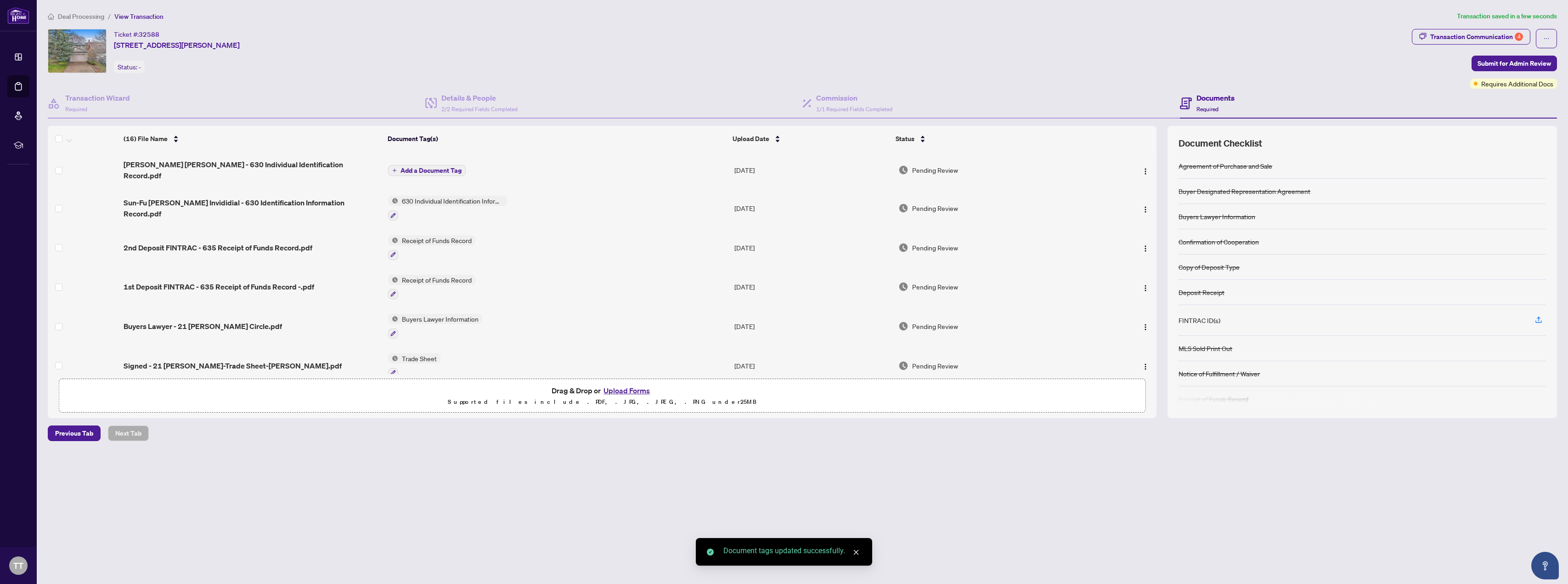
click at [432, 167] on span "Add a Document Tag" at bounding box center [431, 171] width 61 height 7
click at [432, 165] on div "Manage document tags Please browse the list or search to apply tags to: [PERSON…" at bounding box center [784, 292] width 1568 height 584
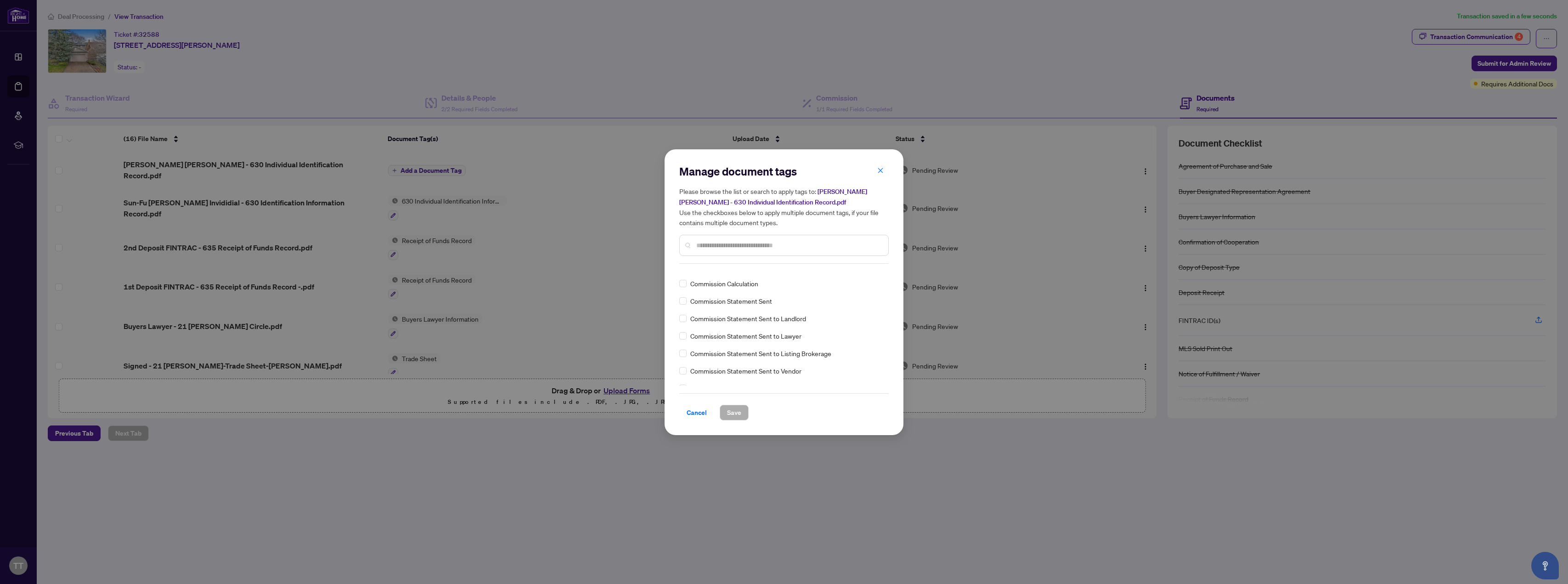
scroll to position [689, 0]
click at [523, 245] on input "text" at bounding box center [788, 245] width 184 height 10
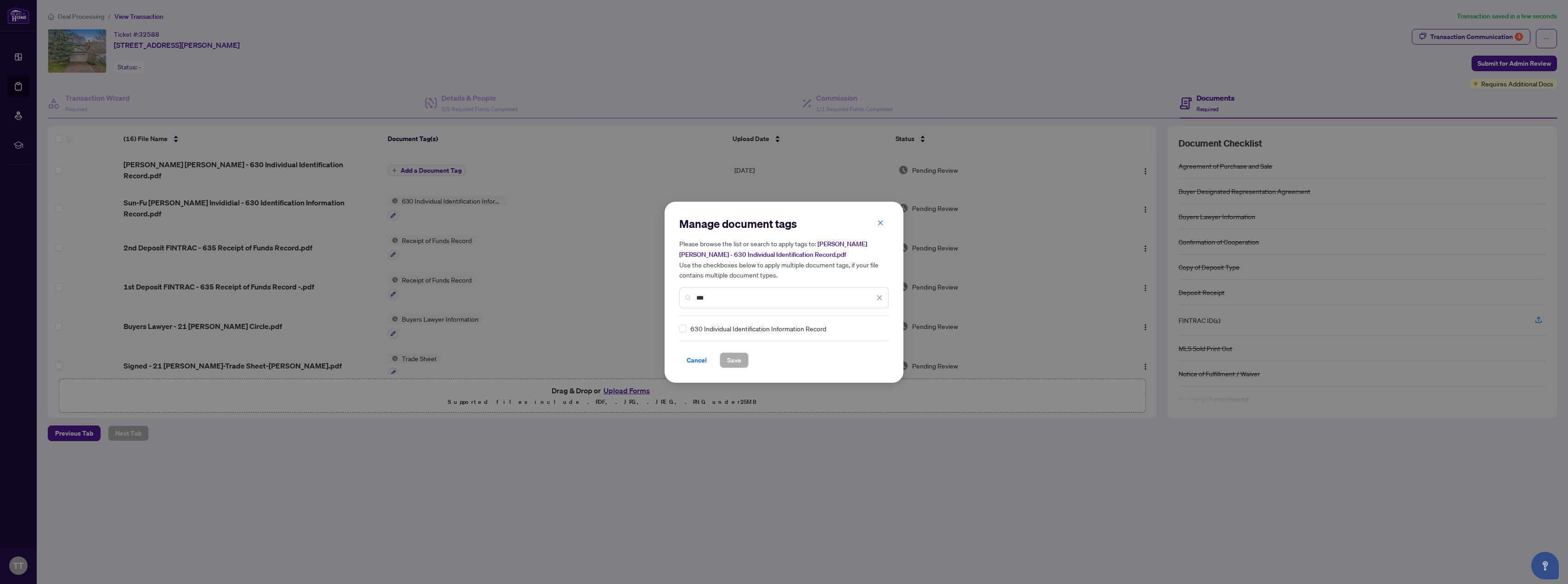
scroll to position [0, 0]
type input "***"
click at [523, 356] on span "Save" at bounding box center [733, 360] width 14 height 15
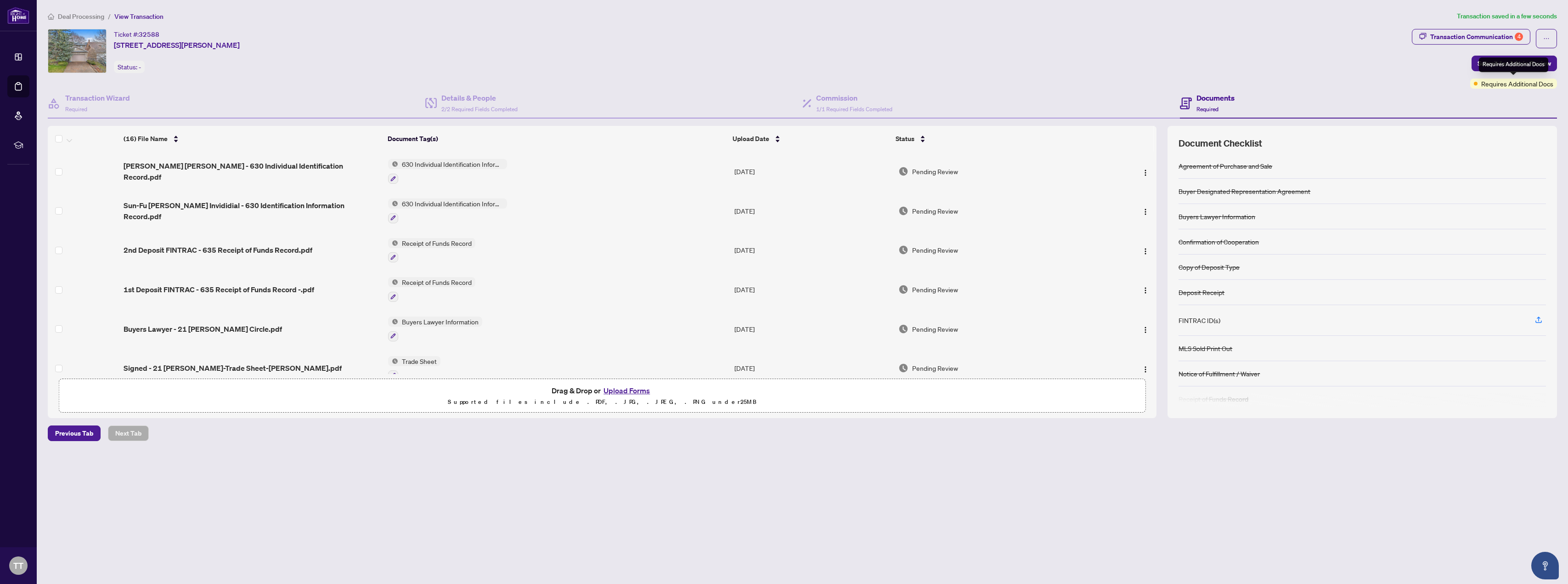
click at [523, 83] on span "Requires Additional Docs" at bounding box center [1517, 83] width 72 height 10
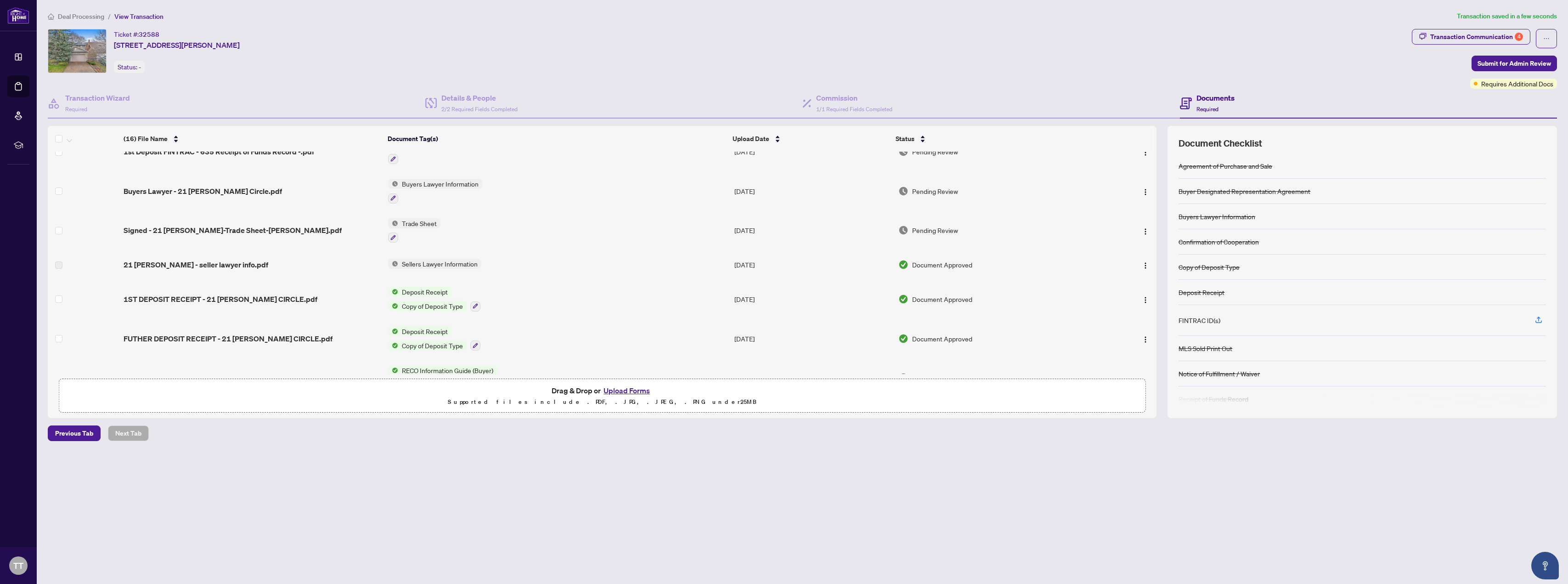
scroll to position [386, 0]
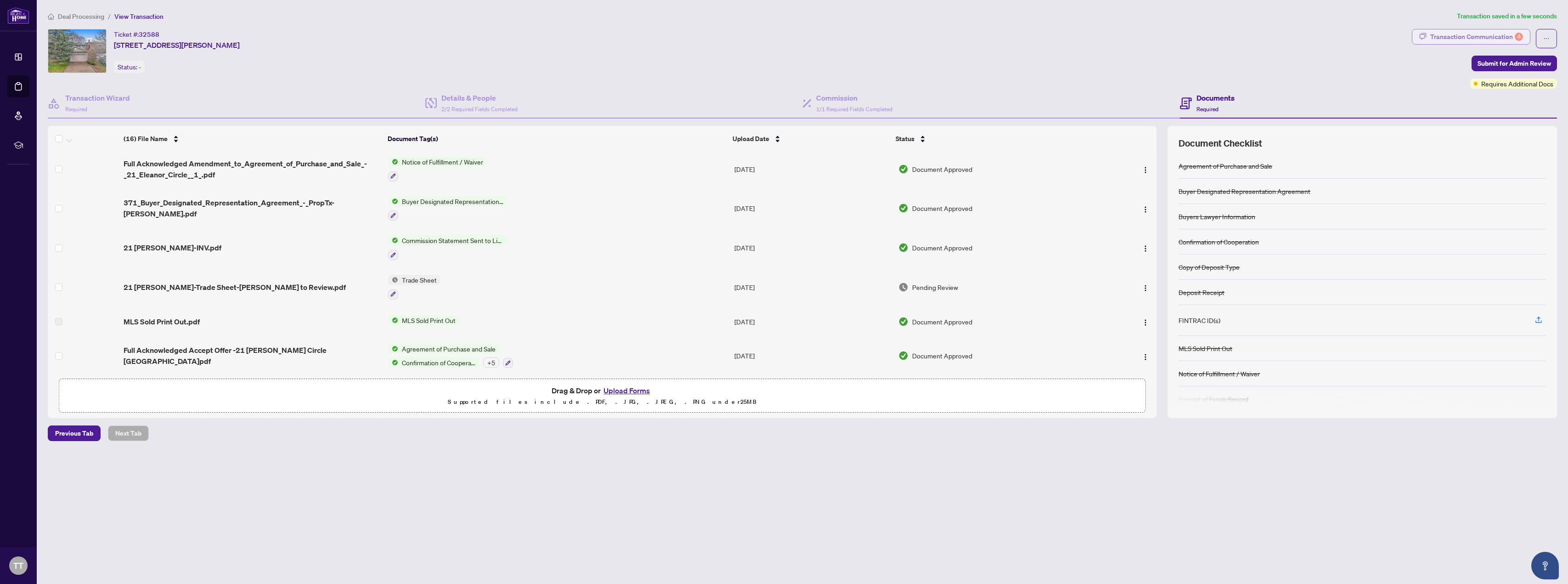
click at [523, 38] on div "Transaction Communication 4" at bounding box center [1477, 37] width 93 height 15
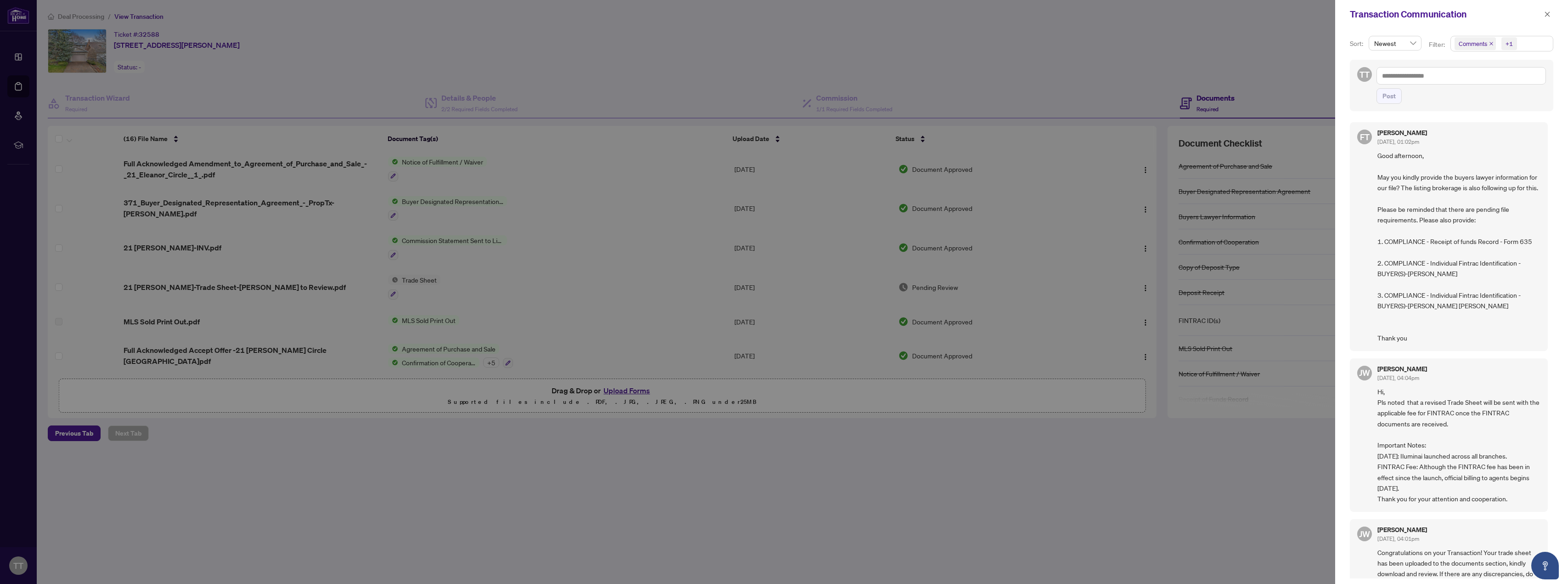
click at [523, 60] on div at bounding box center [784, 292] width 1568 height 584
click at [523, 19] on span "button" at bounding box center [1547, 14] width 7 height 15
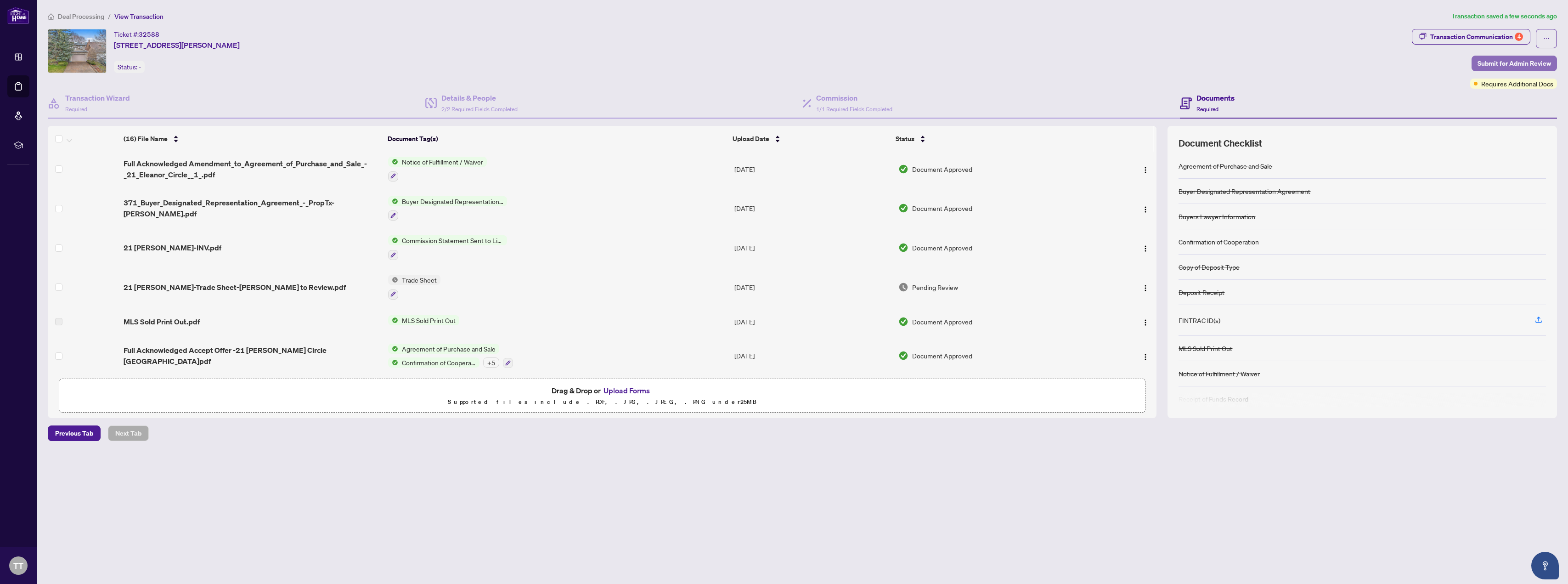
click at [523, 65] on span "Submit for Admin Review" at bounding box center [1514, 63] width 74 height 15
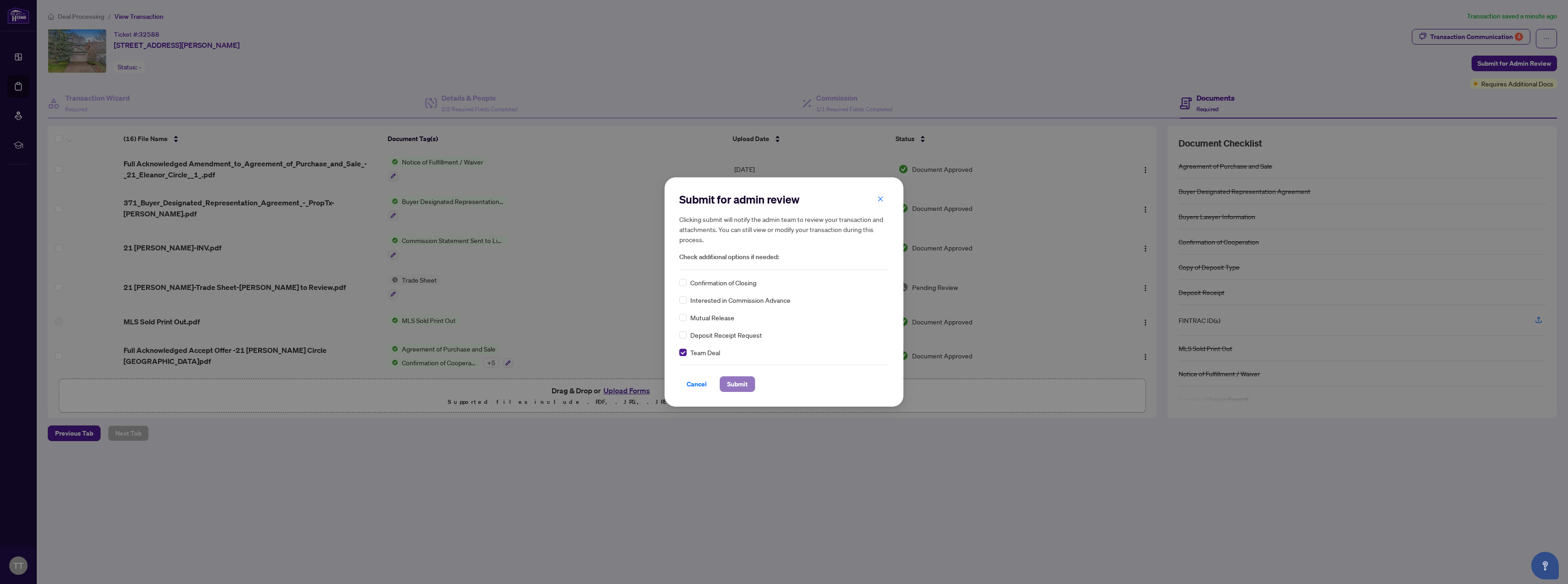
click at [523, 385] on span "Submit" at bounding box center [737, 384] width 21 height 15
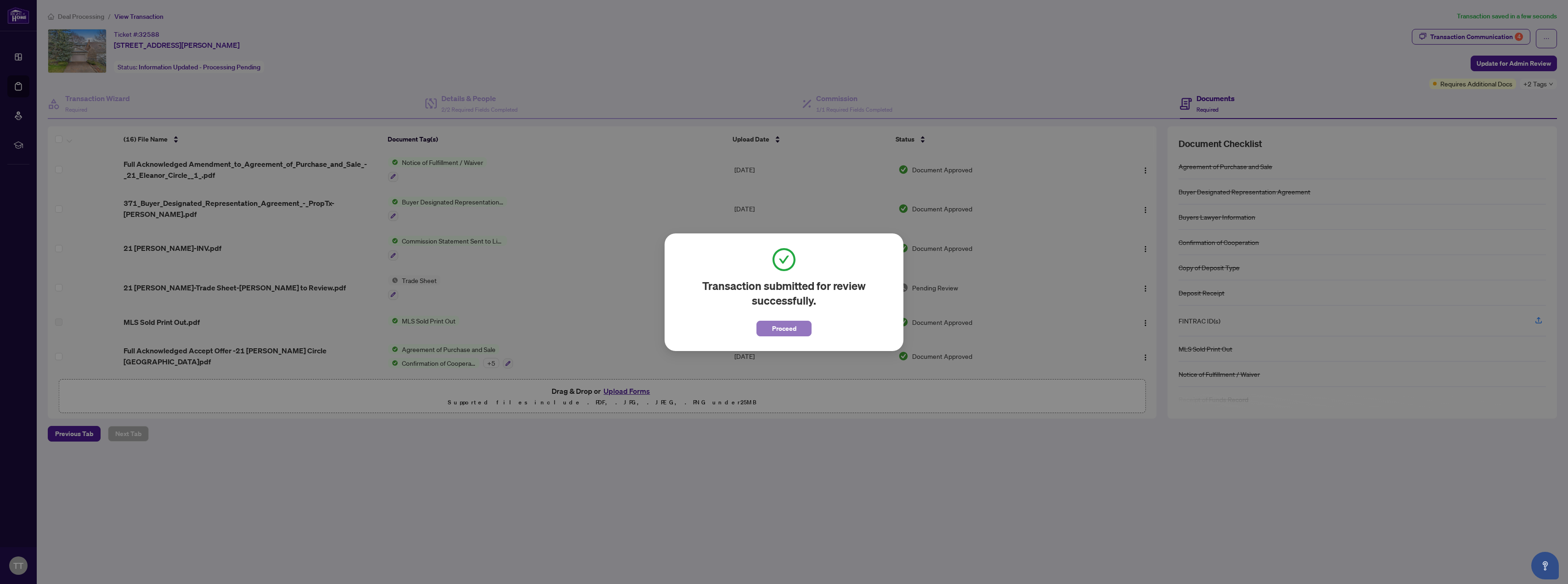
click at [523, 328] on span "Proceed" at bounding box center [784, 328] width 24 height 15
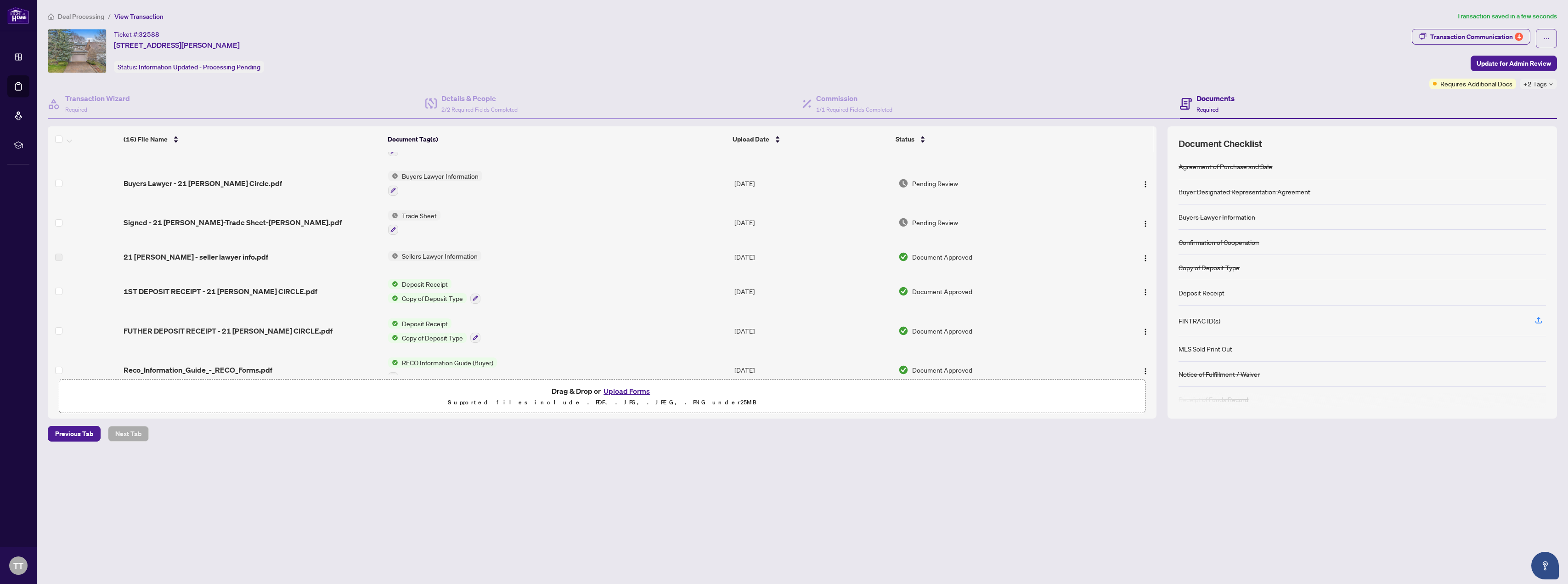
scroll to position [0, 0]
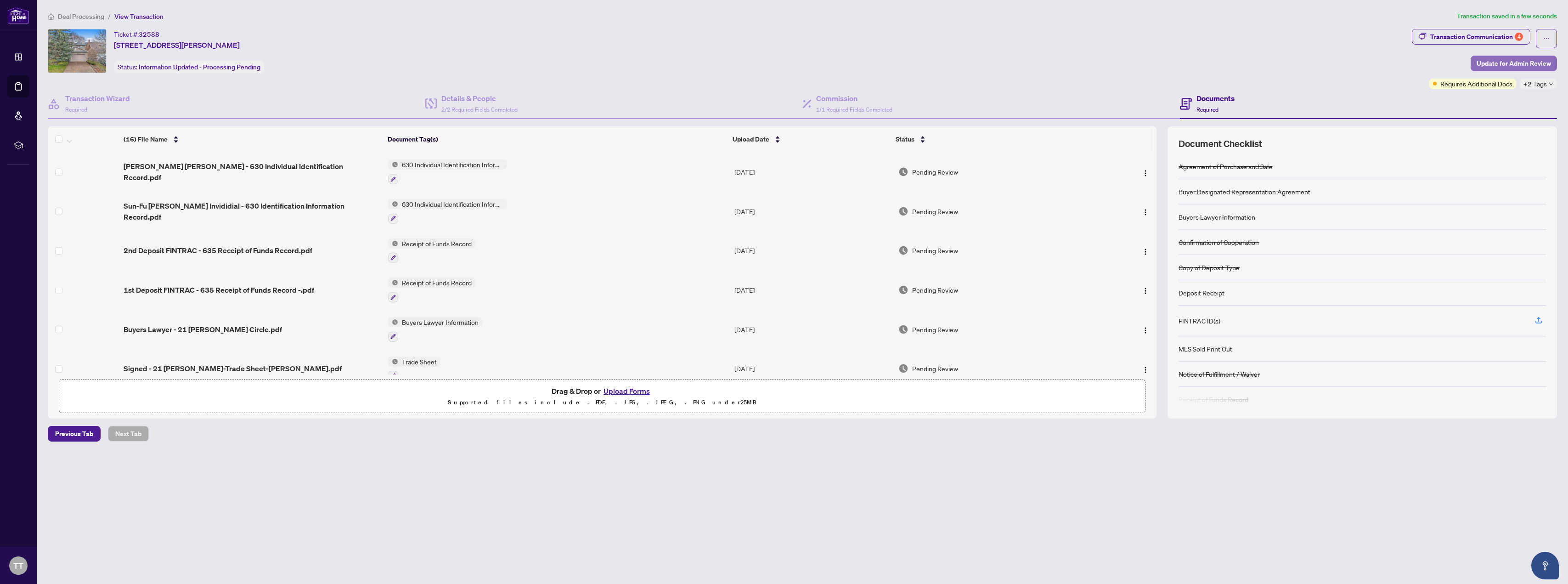
click at [523, 65] on span "Update for Admin Review" at bounding box center [1514, 63] width 74 height 15
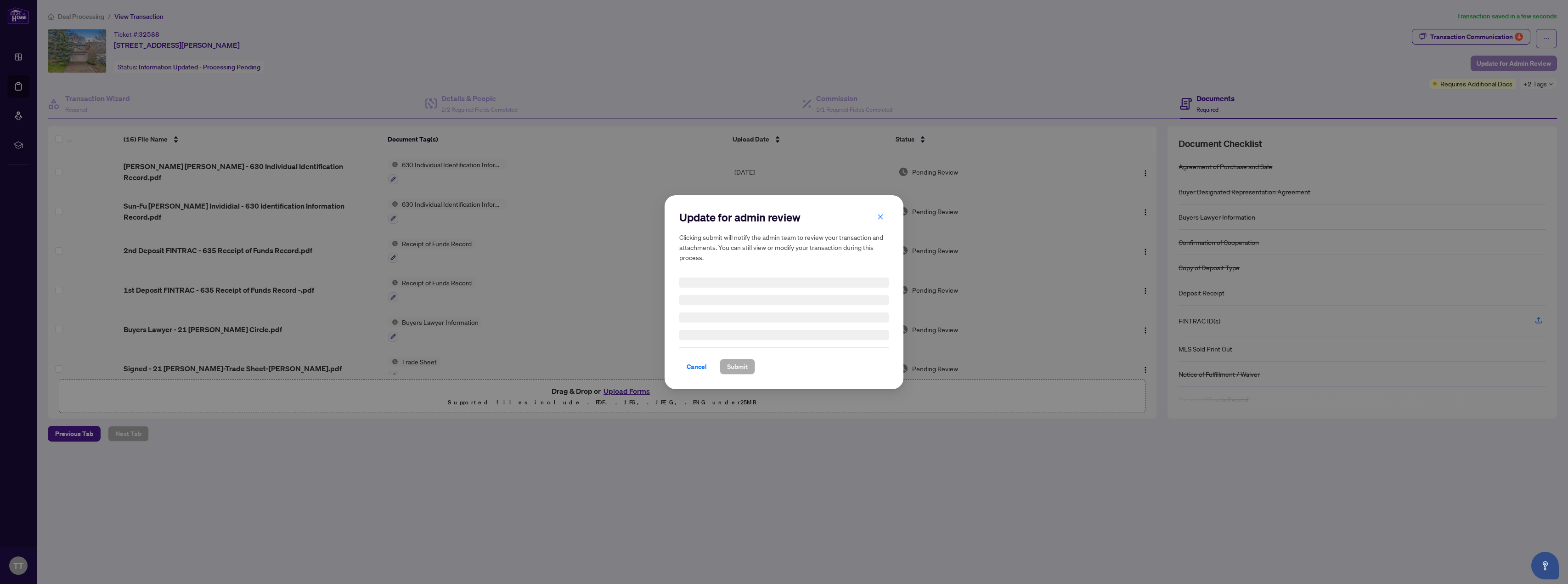
click at [523, 65] on div "Update for admin review Clicking submit will notify the admin team to review yo…" at bounding box center [784, 292] width 1568 height 584
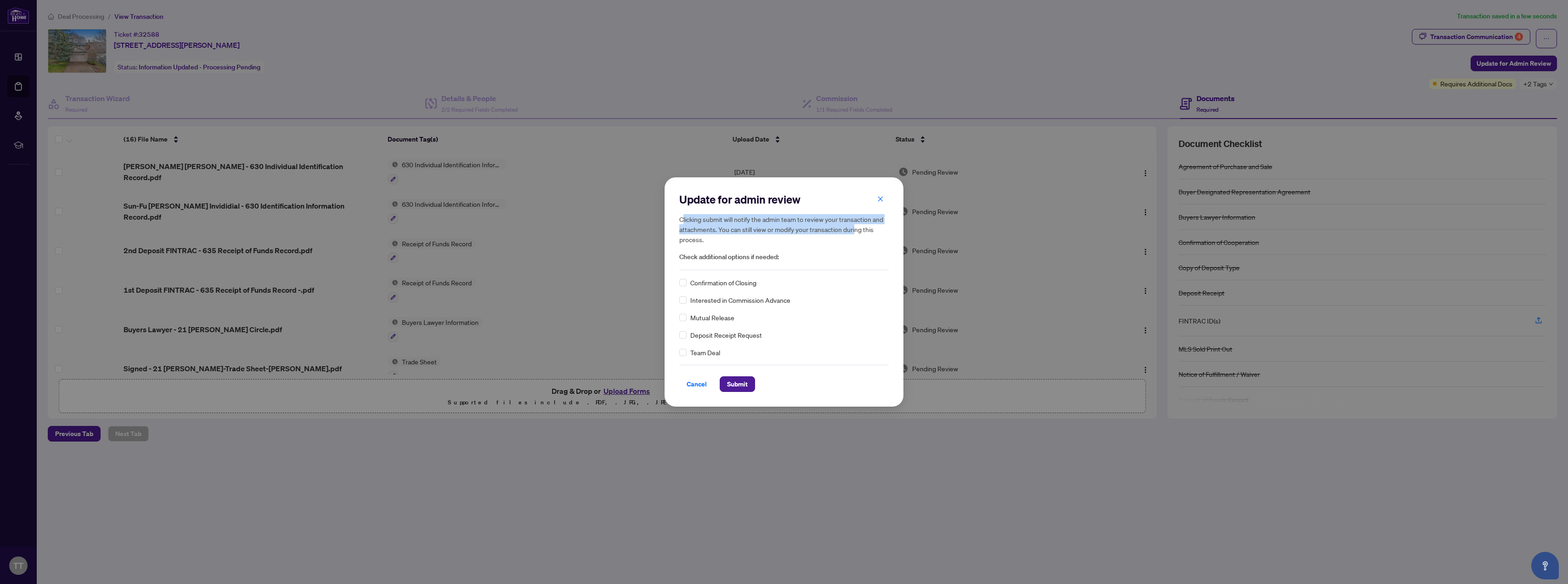
drag, startPoint x: 682, startPoint y: 219, endPoint x: 856, endPoint y: 232, distance: 174.5
click at [523, 232] on h5 "Clicking submit will notify the admin team to review your transaction and attac…" at bounding box center [784, 230] width 209 height 30
click at [523, 197] on icon "close" at bounding box center [880, 199] width 7 height 7
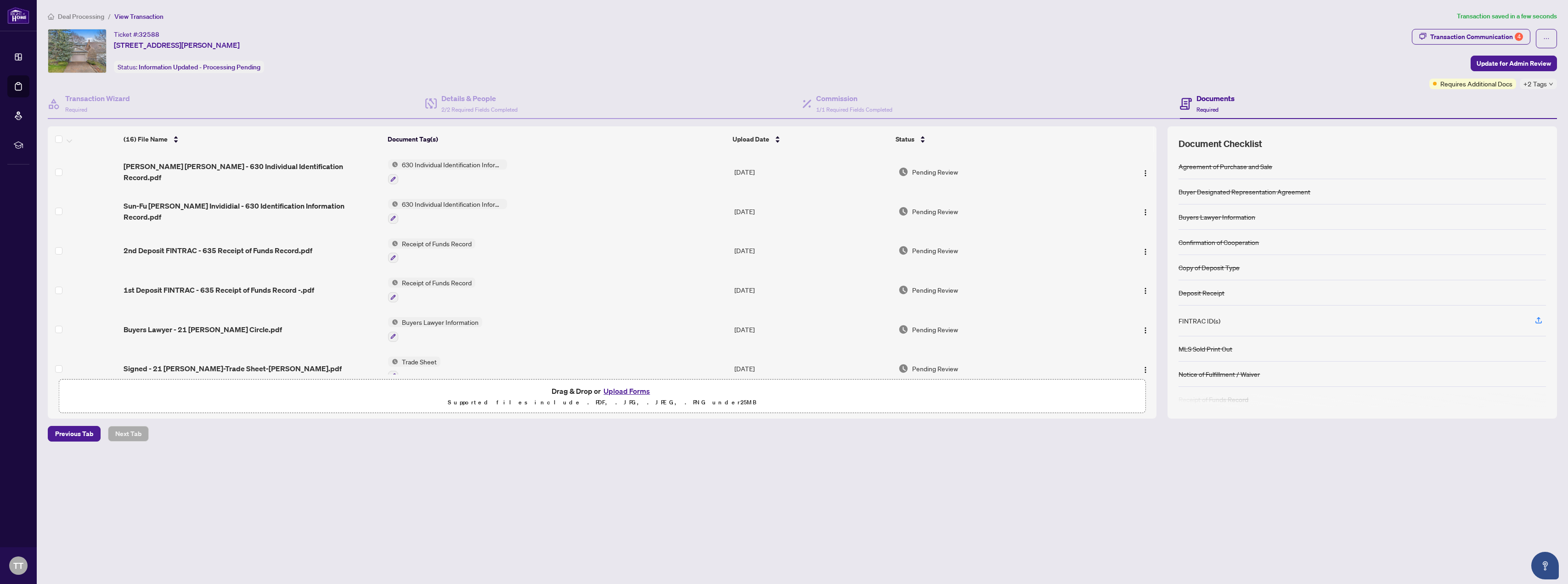
scroll to position [86, 0]
click at [523, 231] on icon "button" at bounding box center [1539, 234] width 9 height 9
click at [523, 234] on icon "button" at bounding box center [1538, 236] width 7 height 2
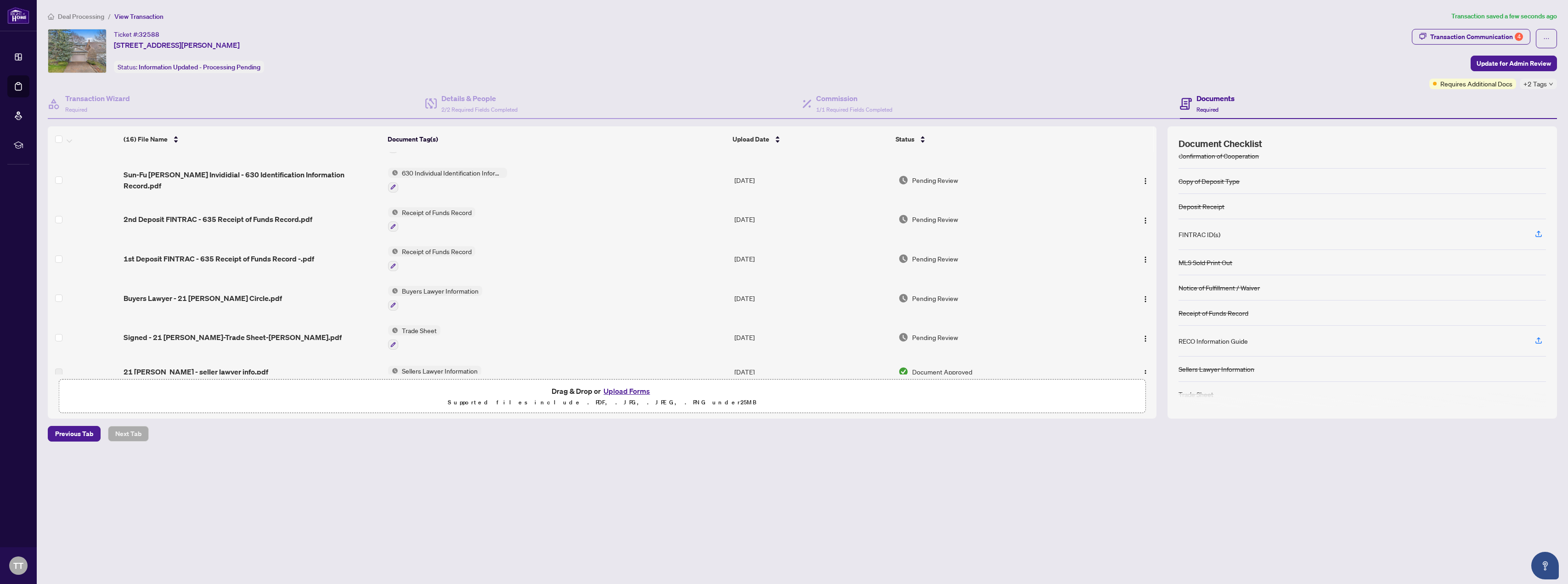
scroll to position [0, 0]
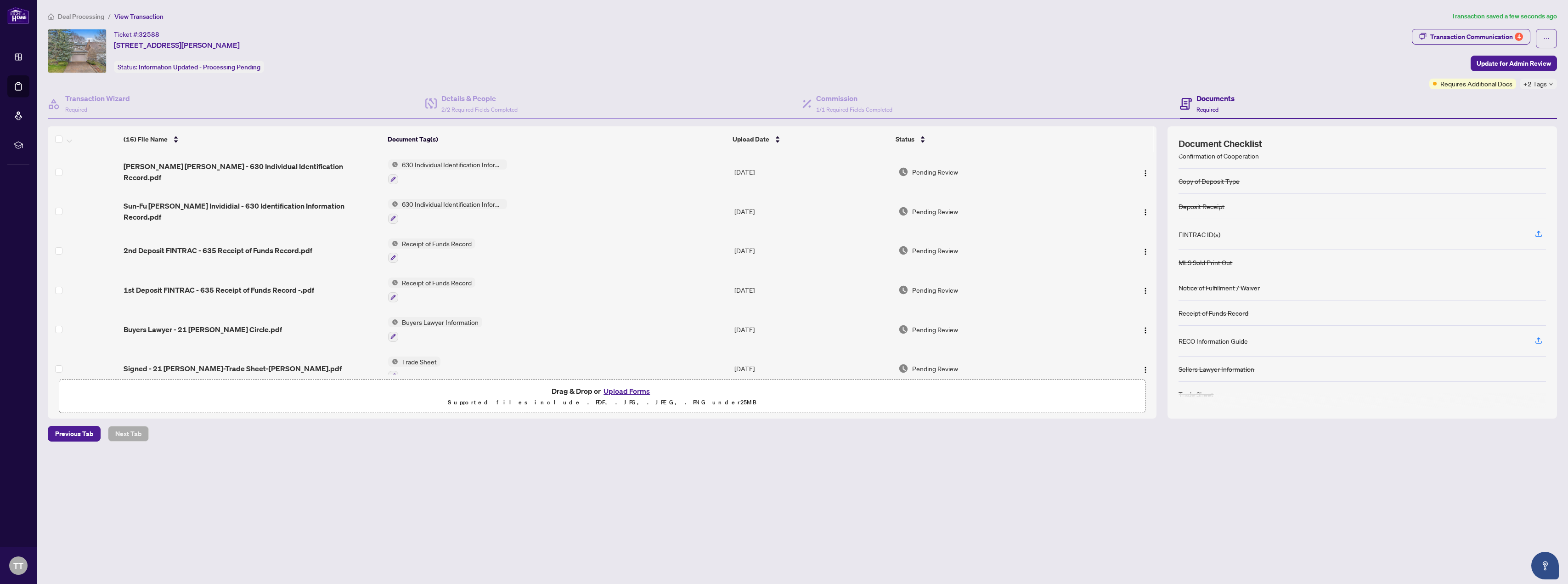
click at [523, 60] on div "Ticket #: 32588 [STREET_ADDRESS][PERSON_NAME] Status: Information Updated - Pro…" at bounding box center [727, 51] width 1360 height 44
click at [523, 40] on div "Transaction Communication 4" at bounding box center [1477, 37] width 93 height 15
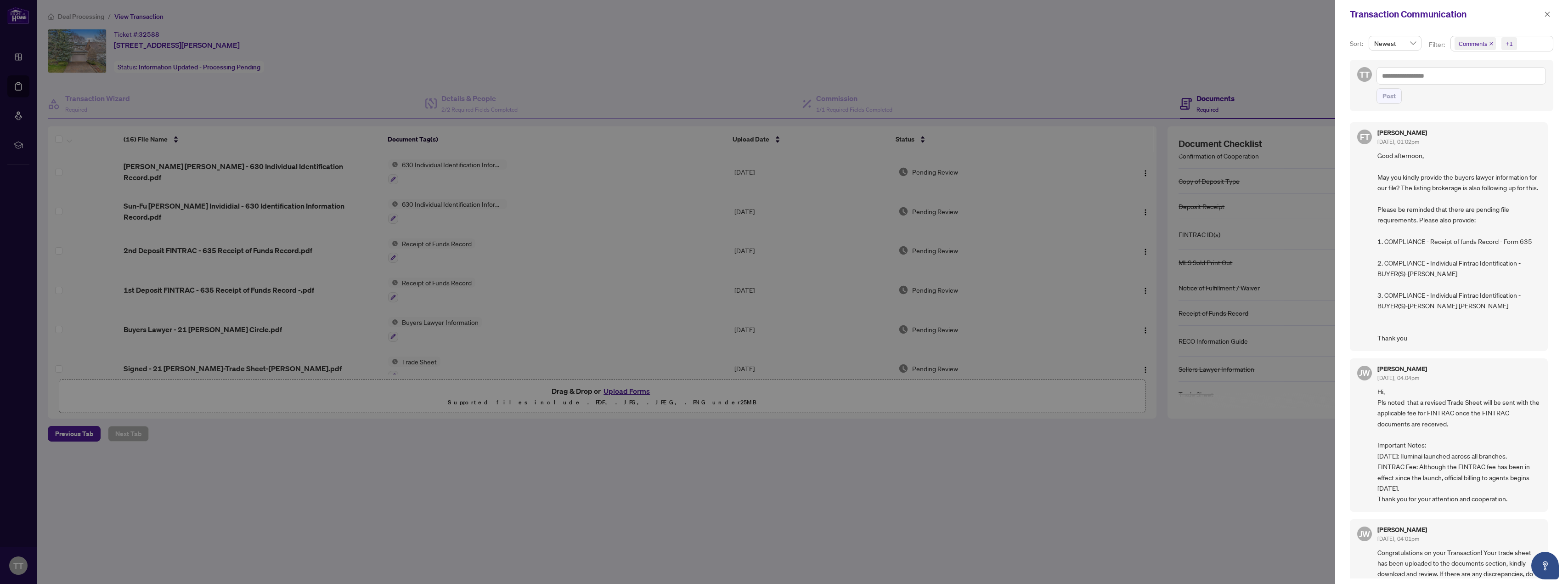
click at [523, 53] on div at bounding box center [784, 292] width 1568 height 584
